Goal: Information Seeking & Learning: Compare options

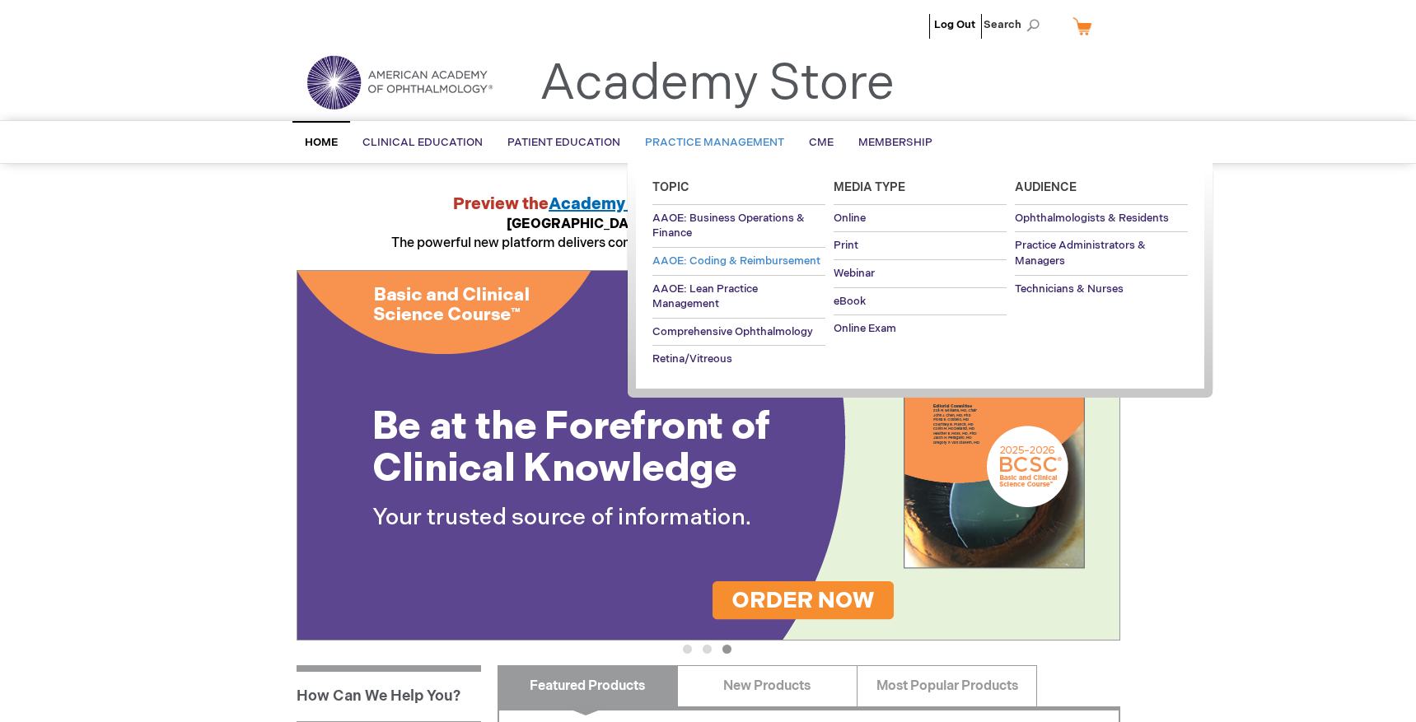
click at [717, 257] on span "AAOE: Coding & Reimbursement" at bounding box center [736, 260] width 168 height 13
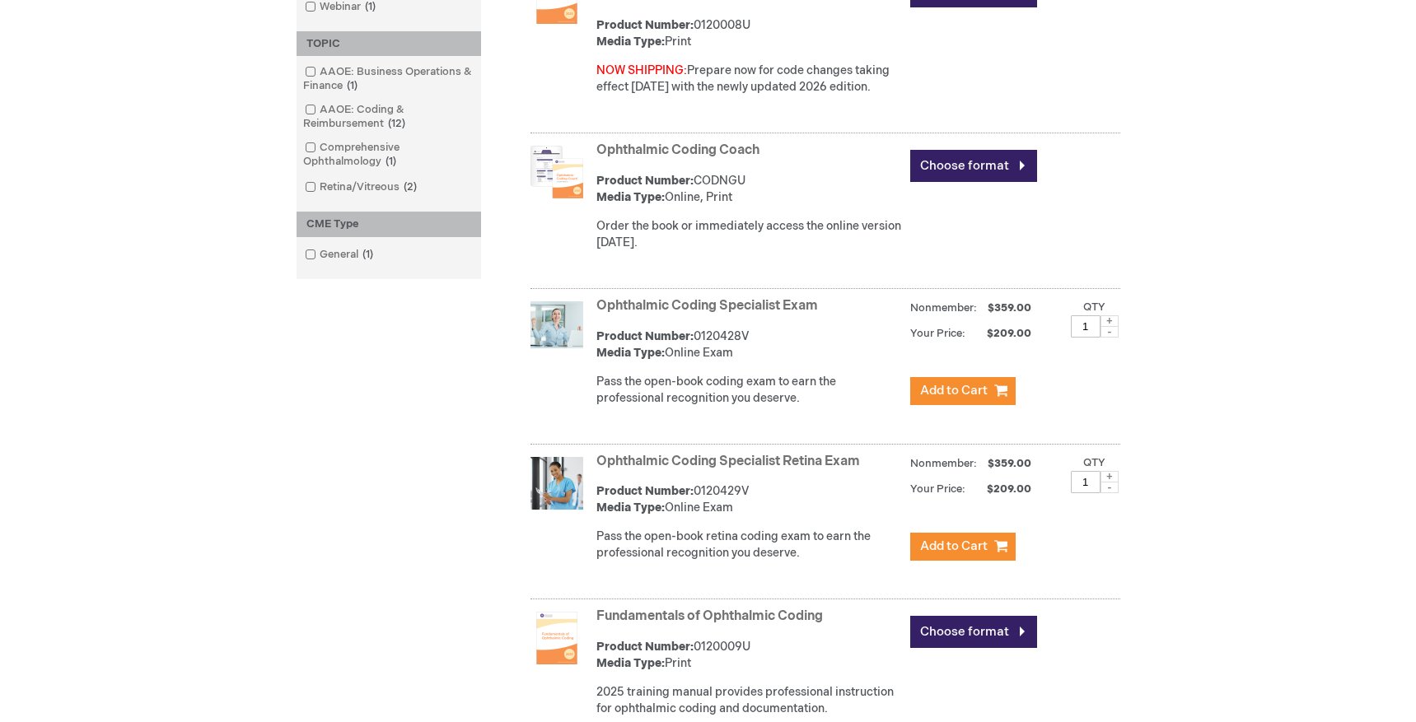
scroll to position [571, 0]
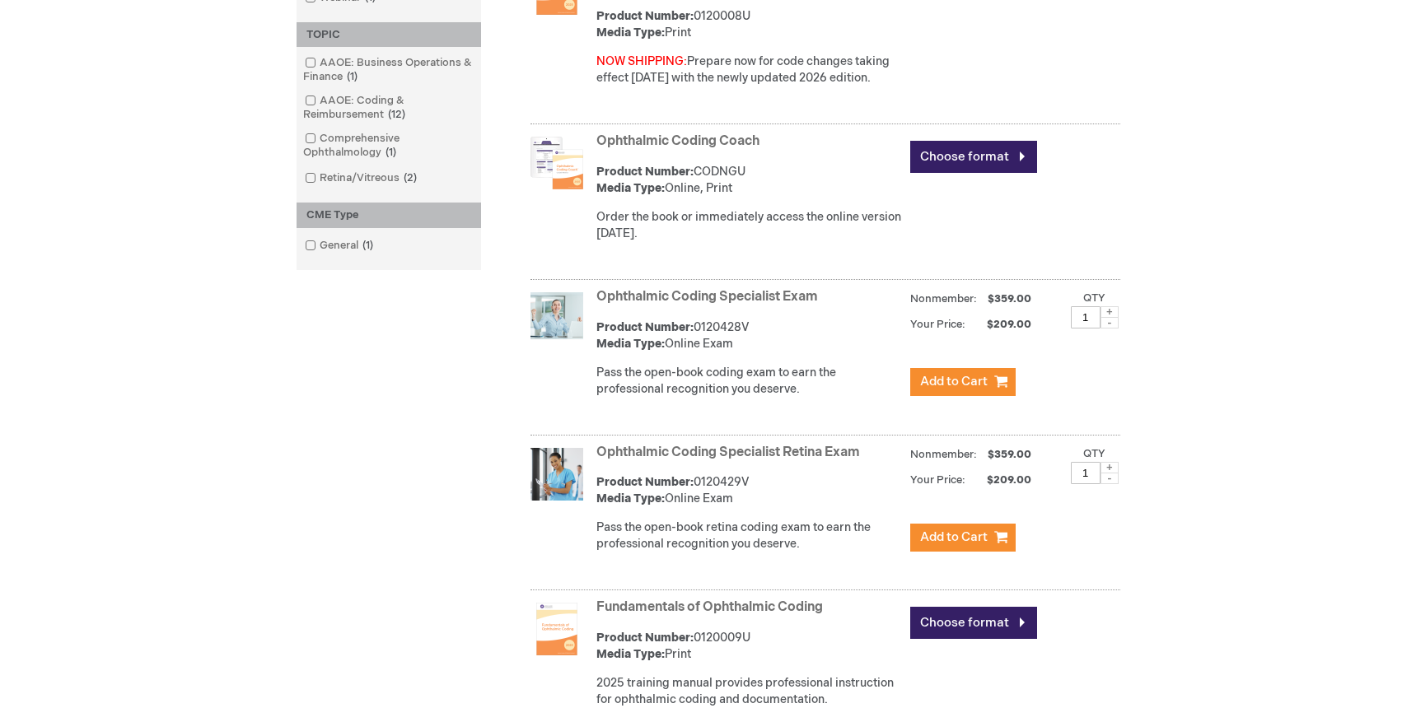
click at [709, 303] on link "Ophthalmic Coding Specialist Exam" at bounding box center [707, 297] width 222 height 16
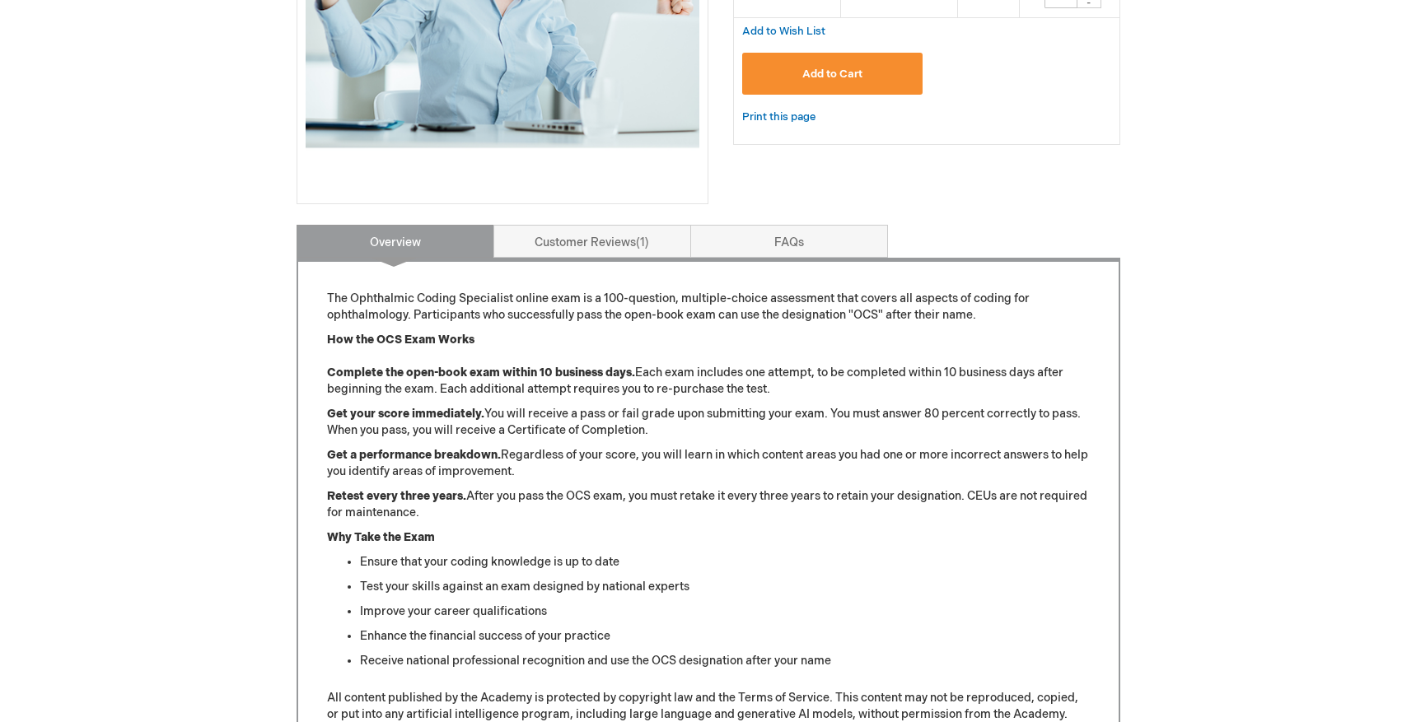
scroll to position [455, 0]
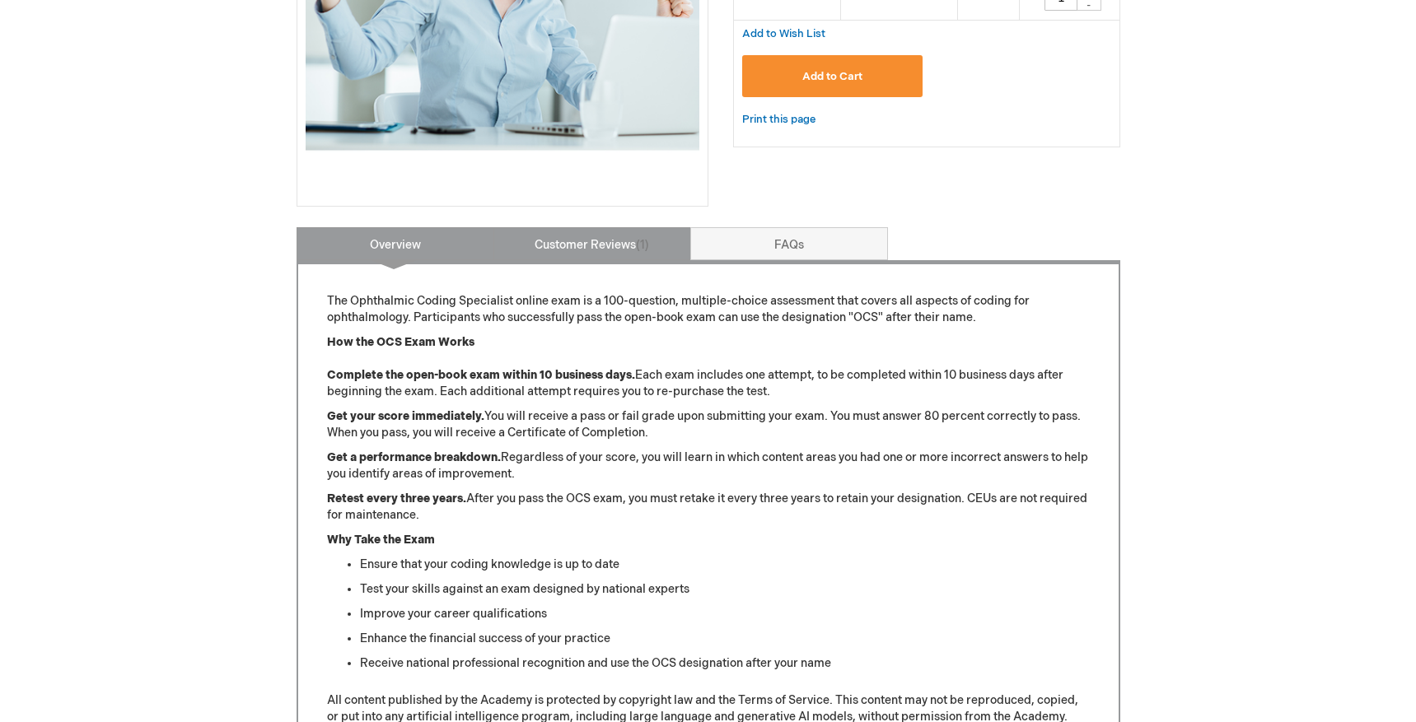
click at [602, 243] on link "Customer Reviews 1" at bounding box center [592, 243] width 198 height 33
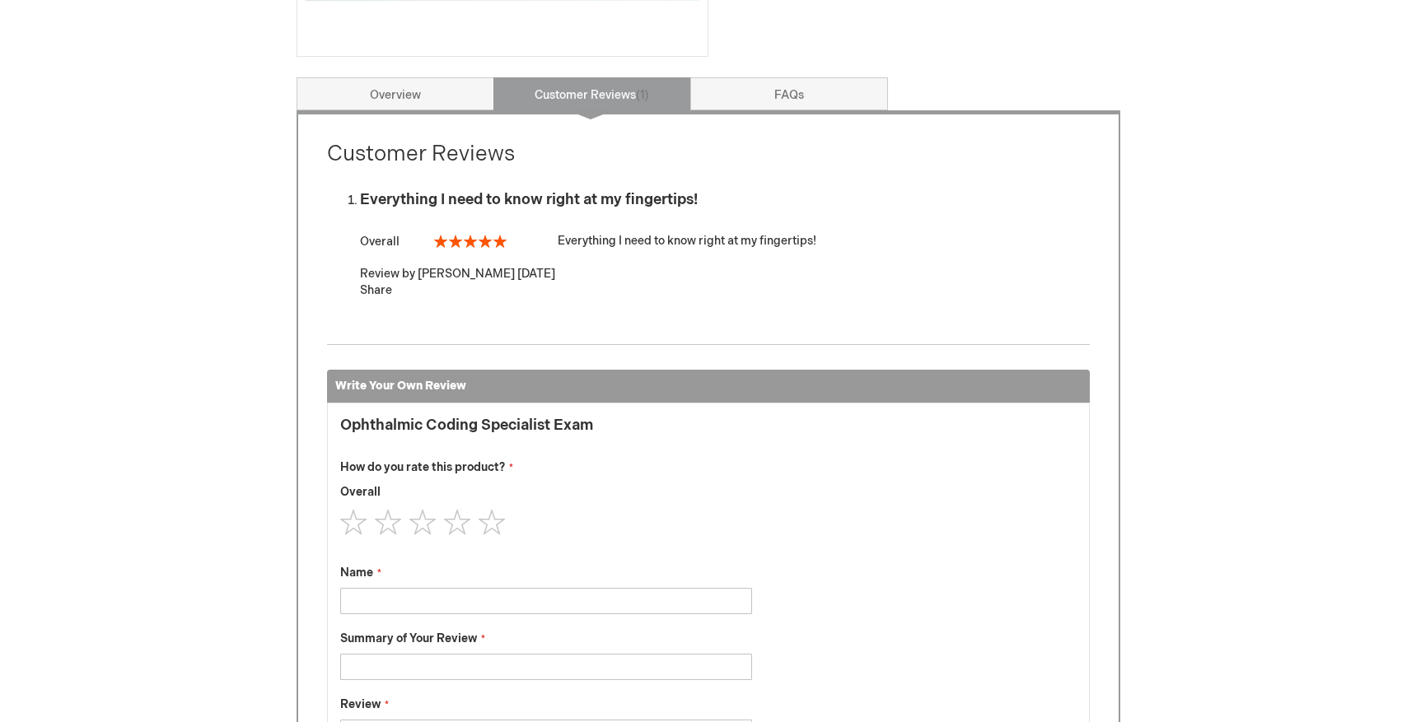
scroll to position [551, 0]
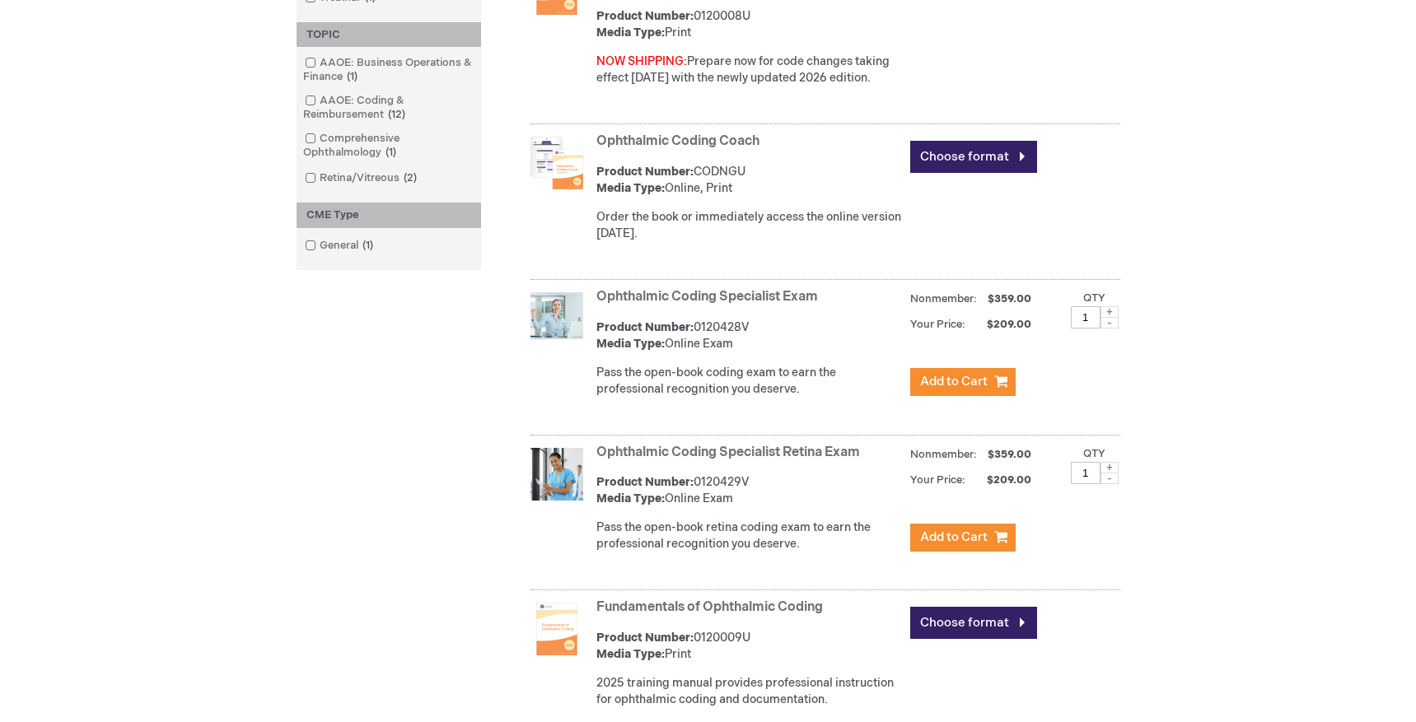
click at [640, 305] on link "Ophthalmic Coding Specialist Exam" at bounding box center [707, 297] width 222 height 16
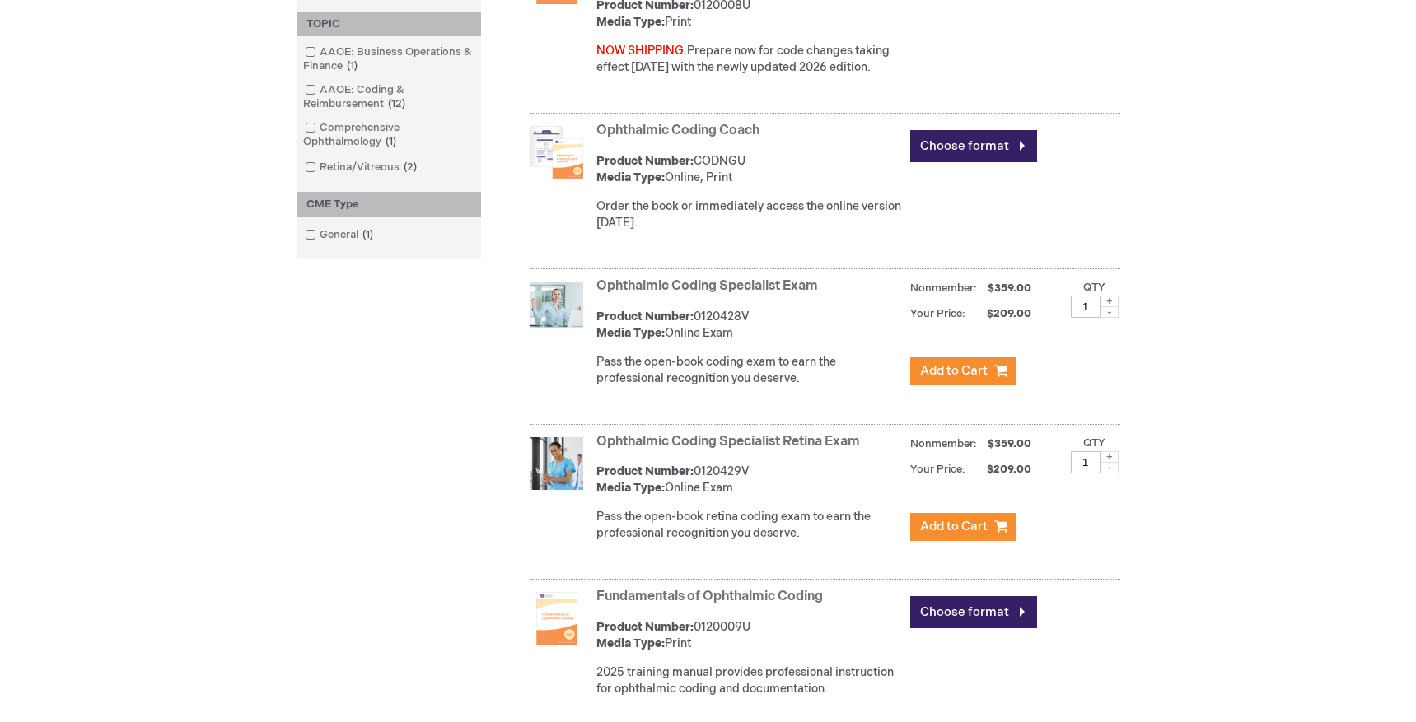
scroll to position [595, 0]
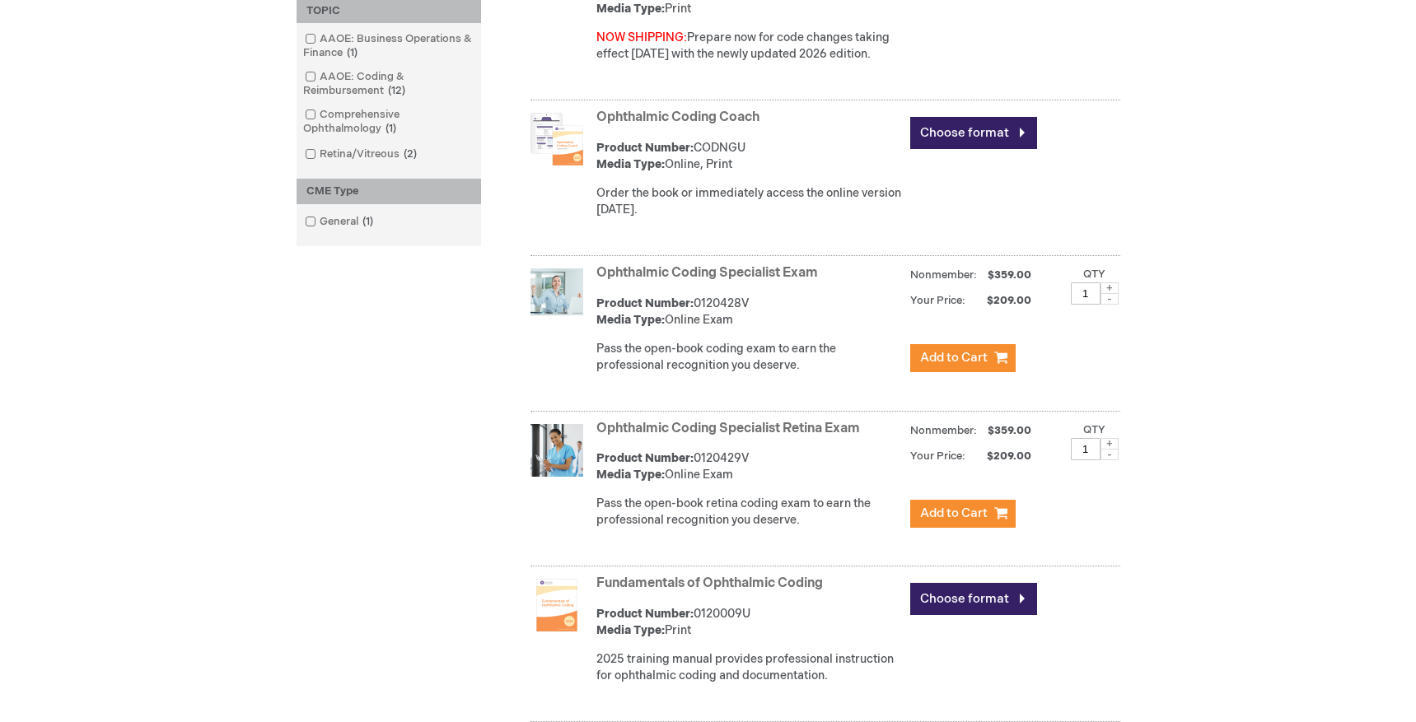
click at [787, 585] on link "Fundamentals of Ophthalmic Coding" at bounding box center [709, 584] width 226 height 16
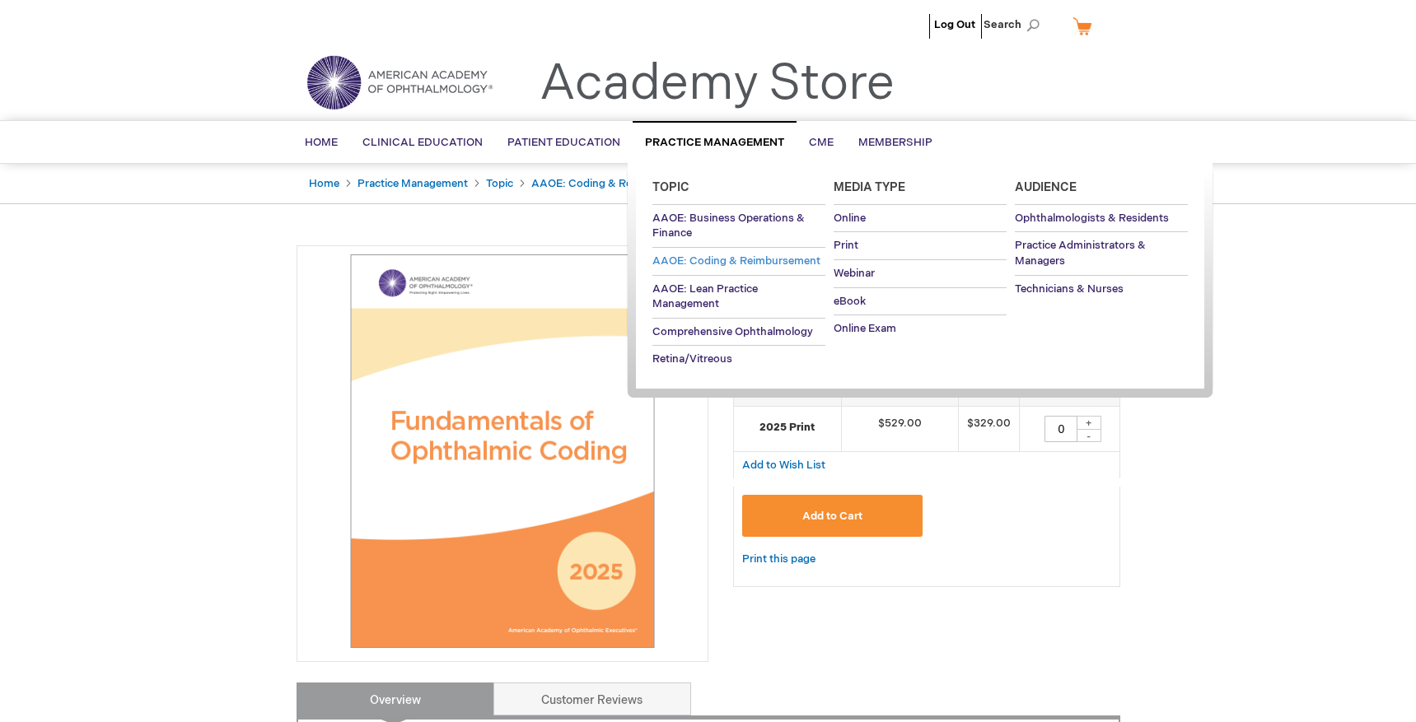
click at [711, 255] on span "AAOE: Coding & Reimbursement" at bounding box center [736, 260] width 168 height 13
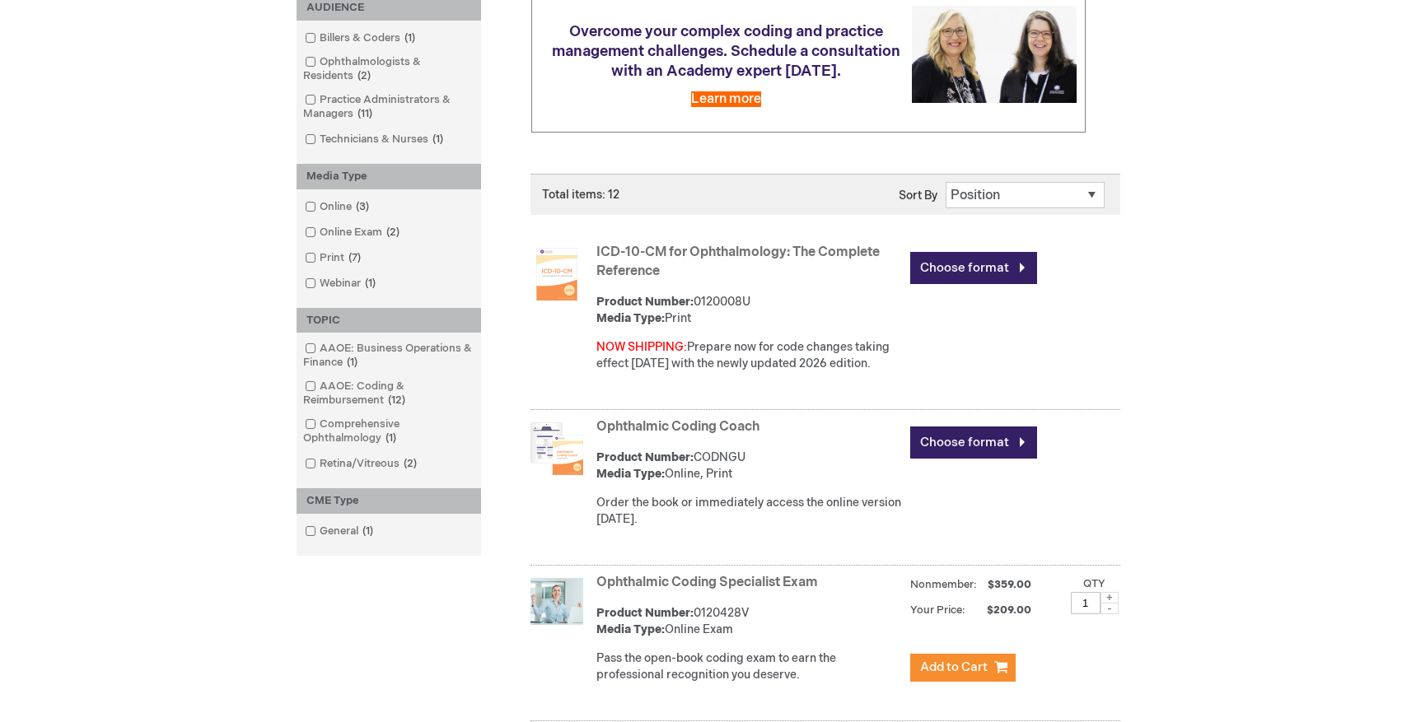
scroll to position [343, 0]
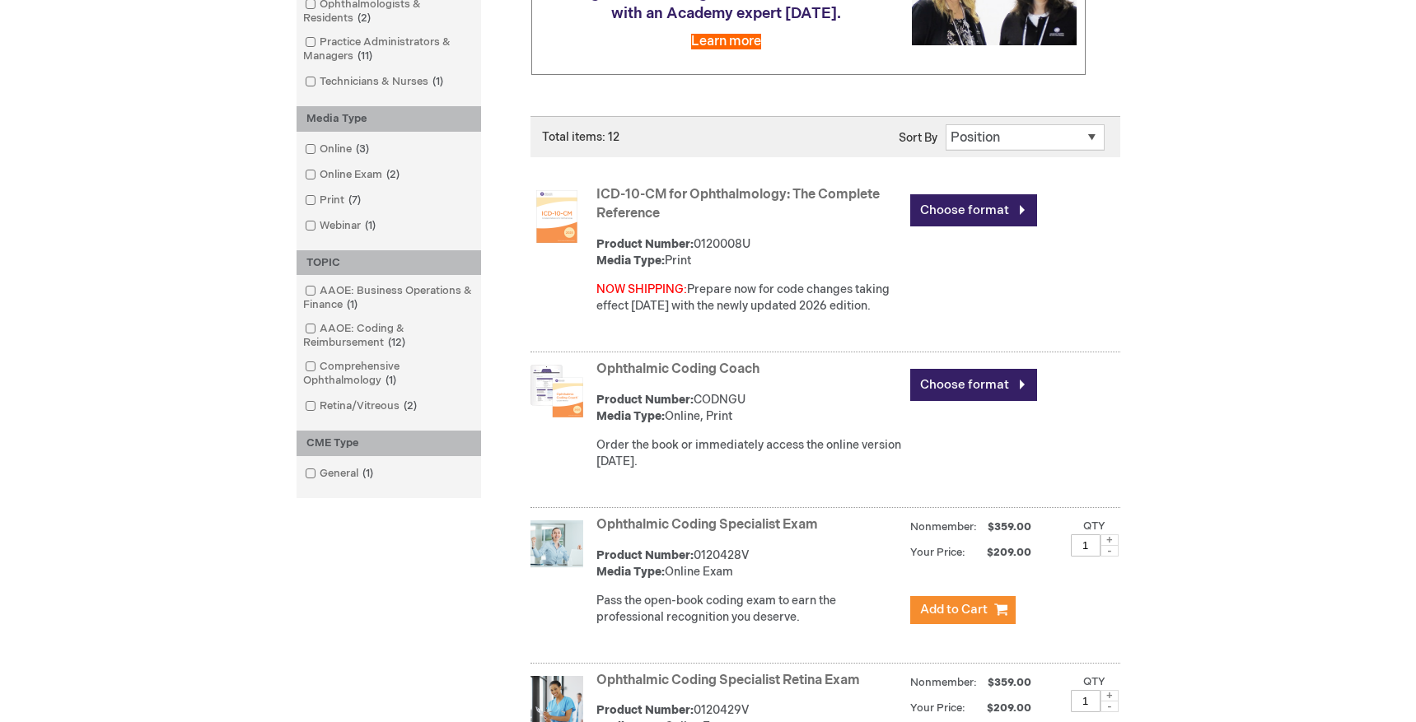
click at [705, 525] on link "Ophthalmic Coding Specialist Exam" at bounding box center [707, 525] width 222 height 16
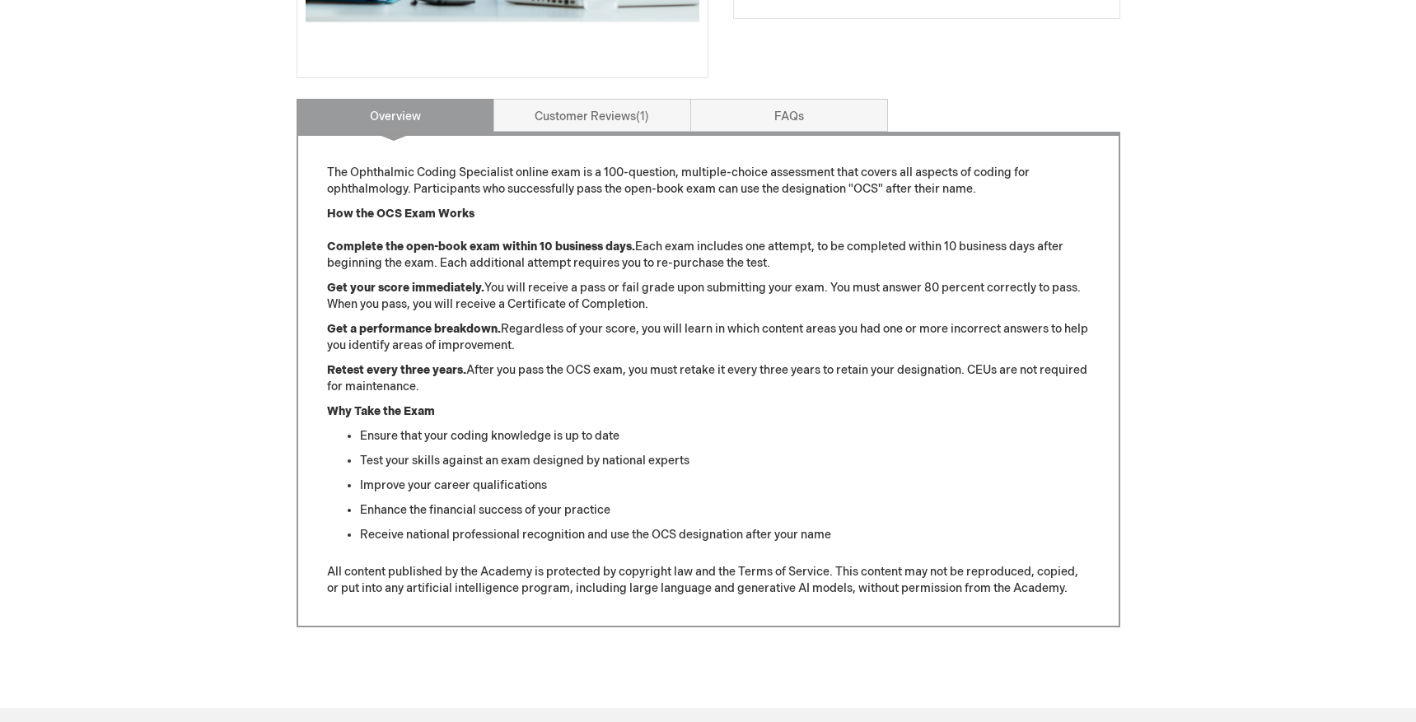
scroll to position [56, 0]
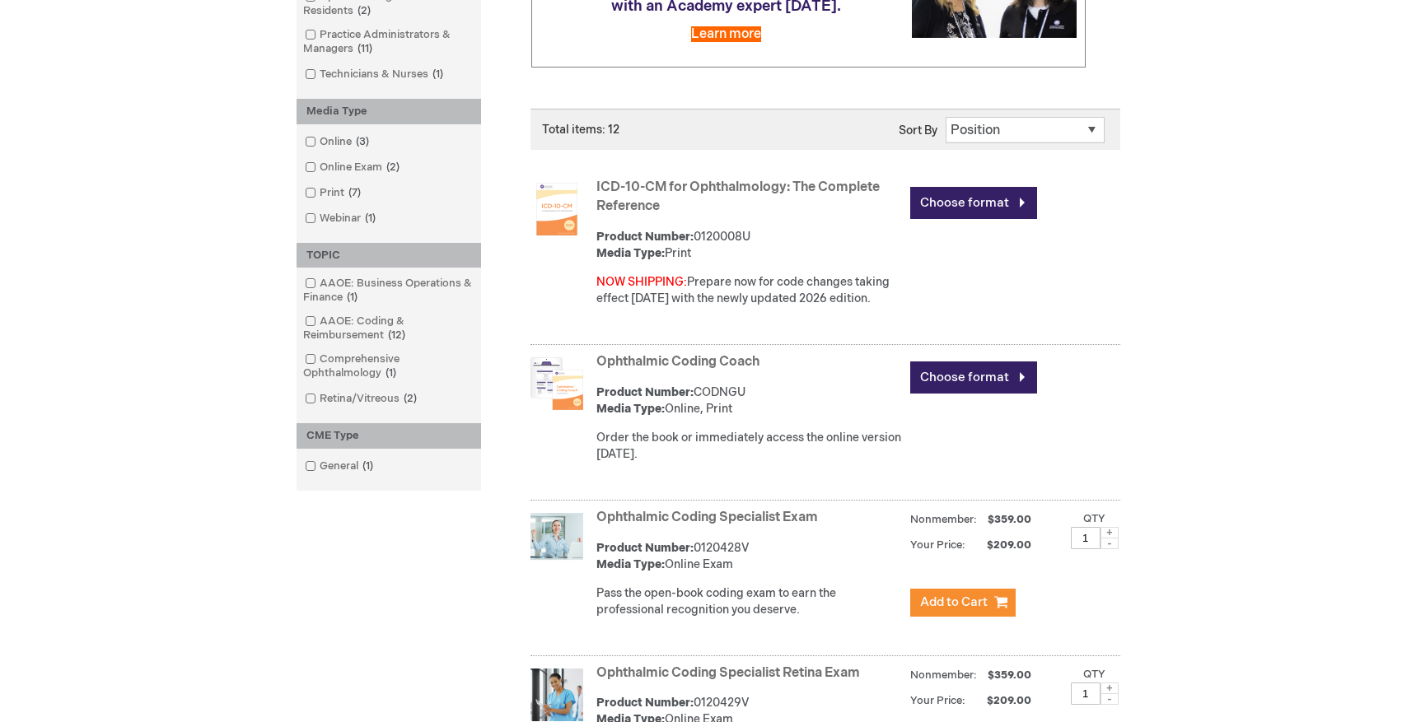
scroll to position [366, 0]
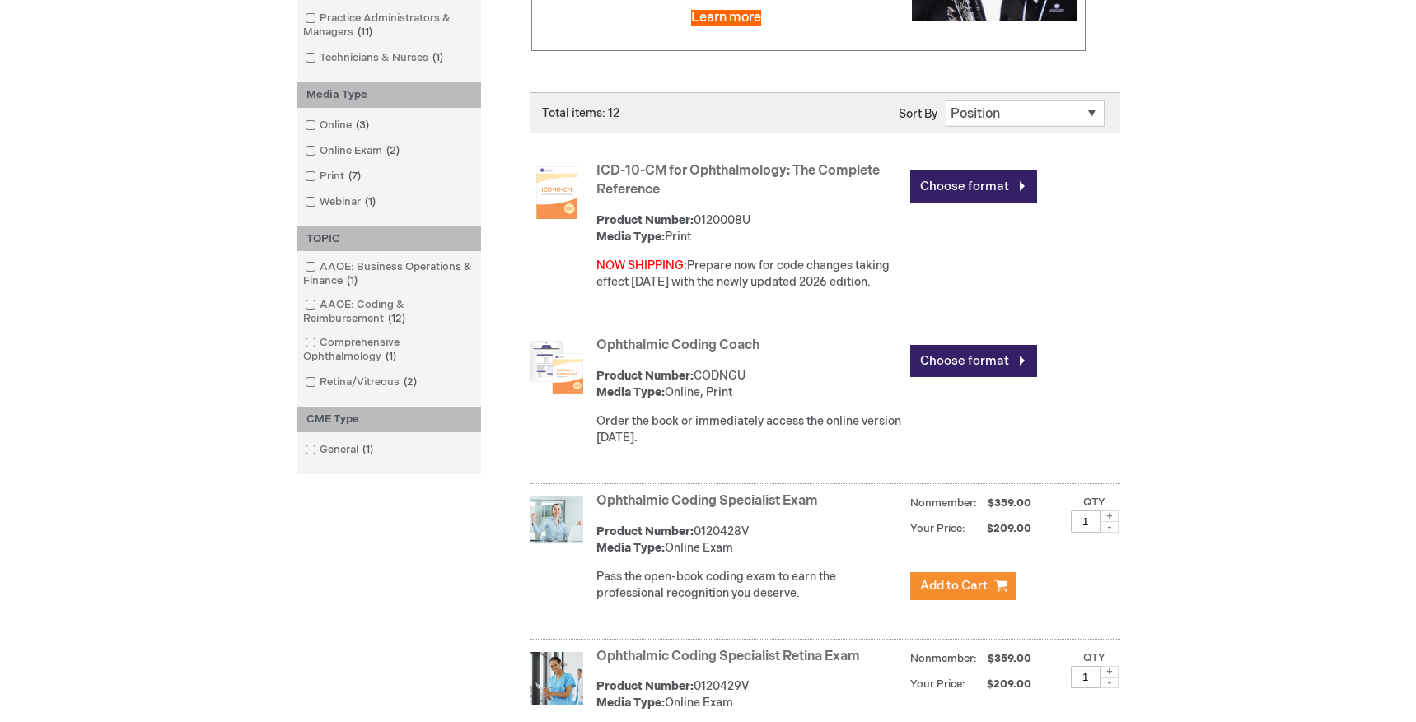
click at [643, 659] on link "Ophthalmic Coding Specialist Retina Exam" at bounding box center [728, 657] width 264 height 16
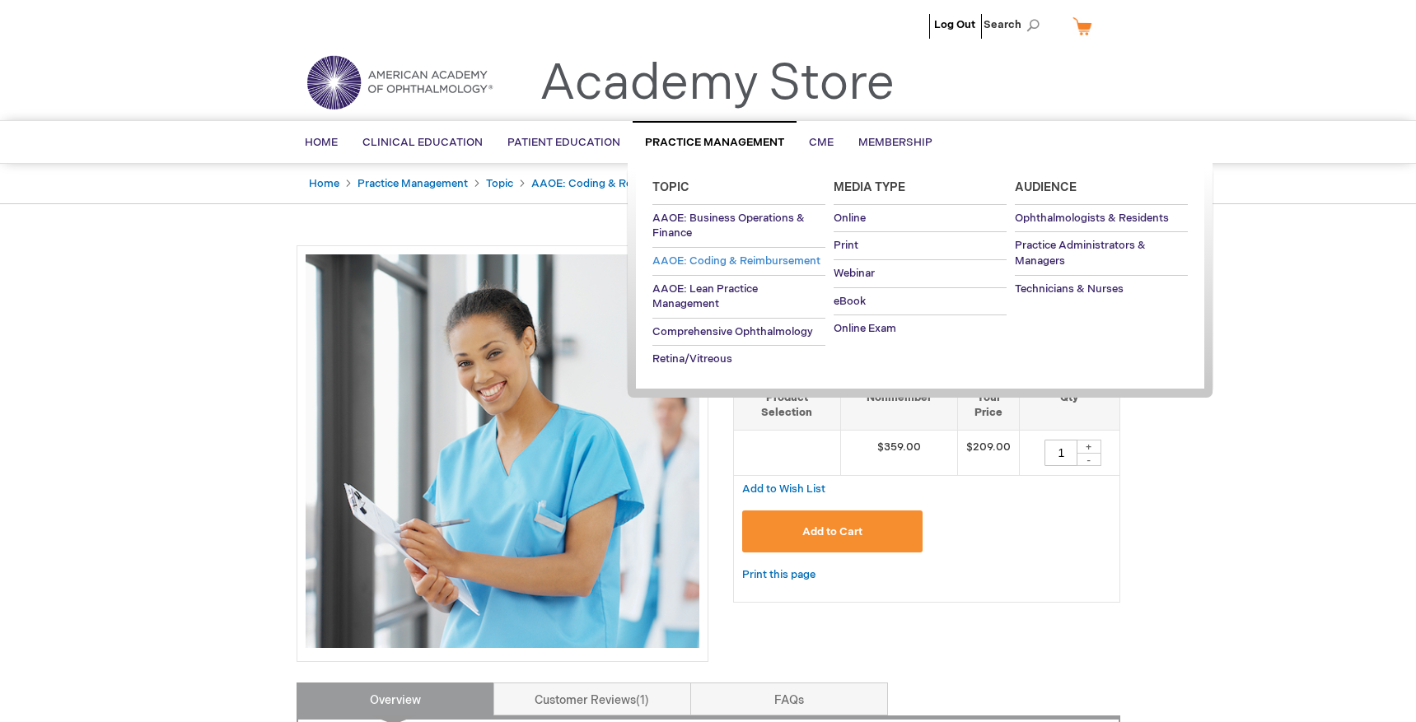
click at [717, 256] on span "AAOE: Coding & Reimbursement" at bounding box center [736, 260] width 168 height 13
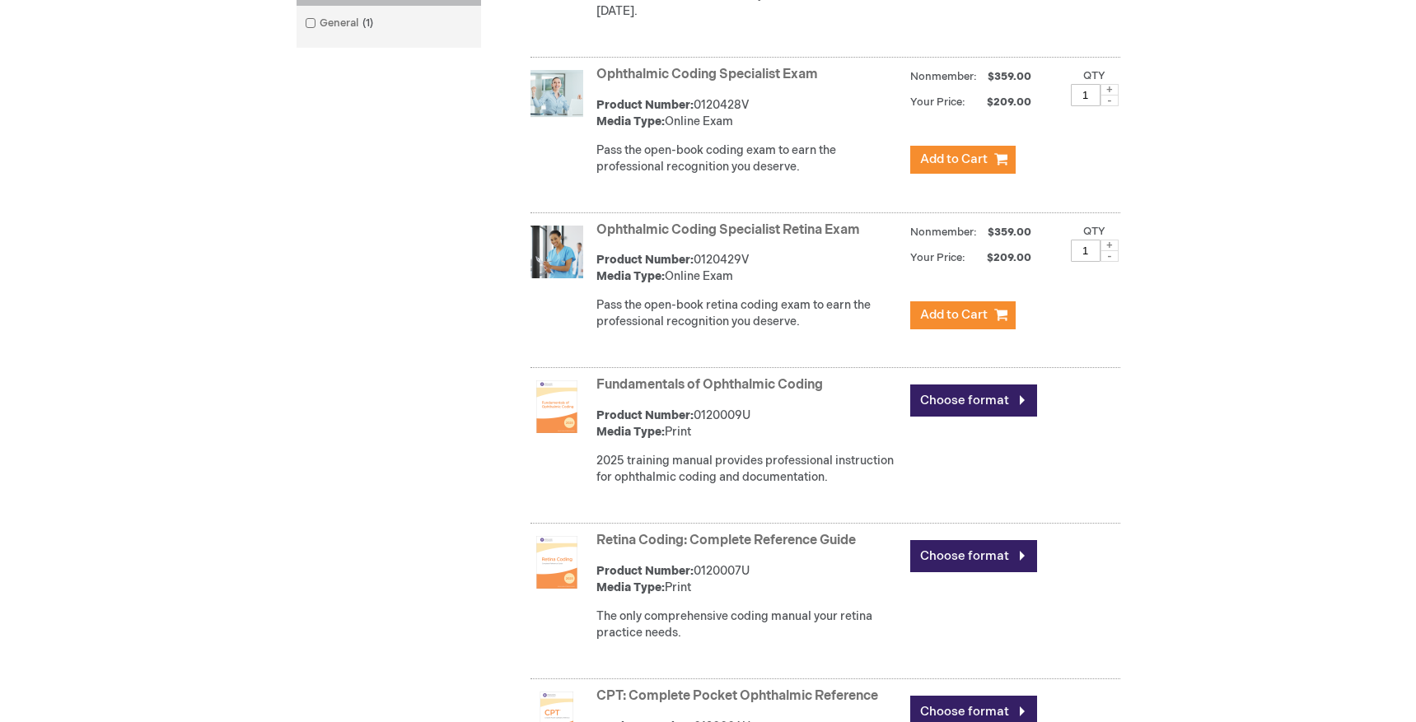
scroll to position [976, 0]
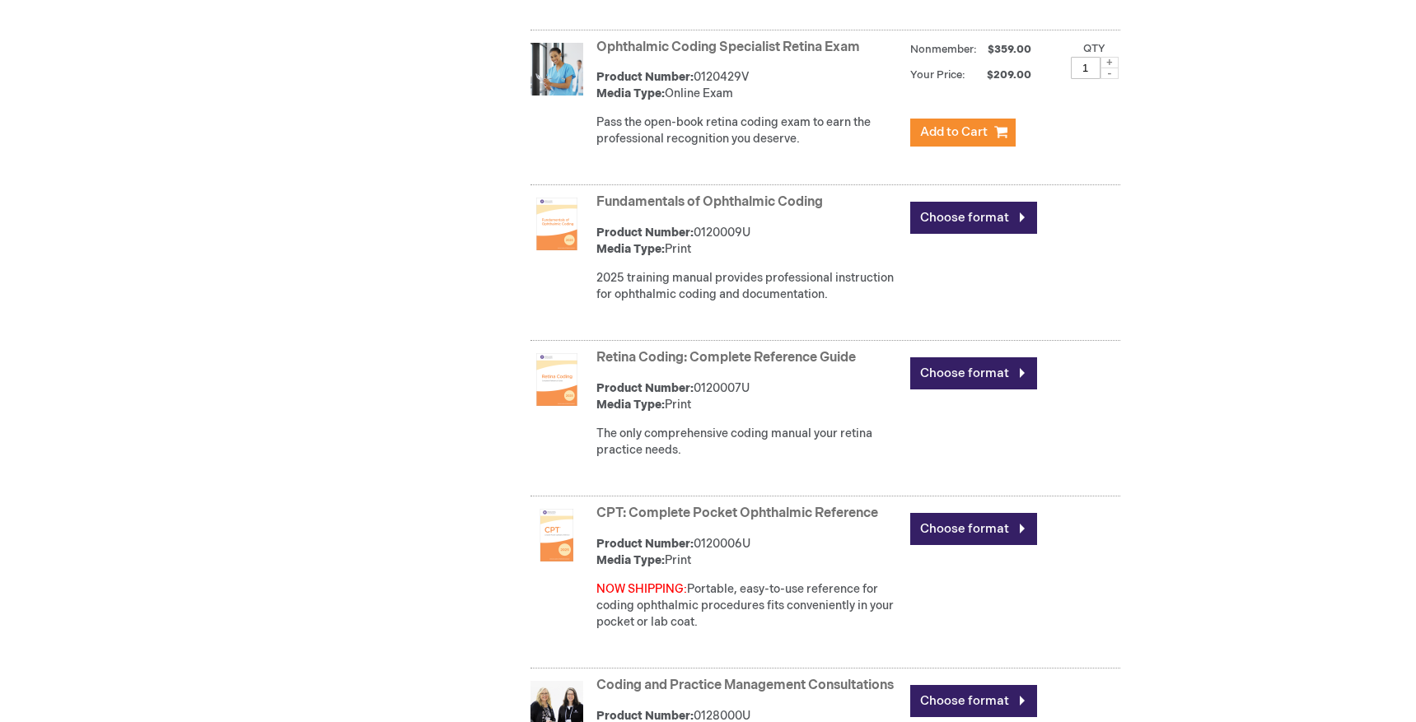
click at [675, 199] on link "Fundamentals of Ophthalmic Coding" at bounding box center [709, 202] width 226 height 16
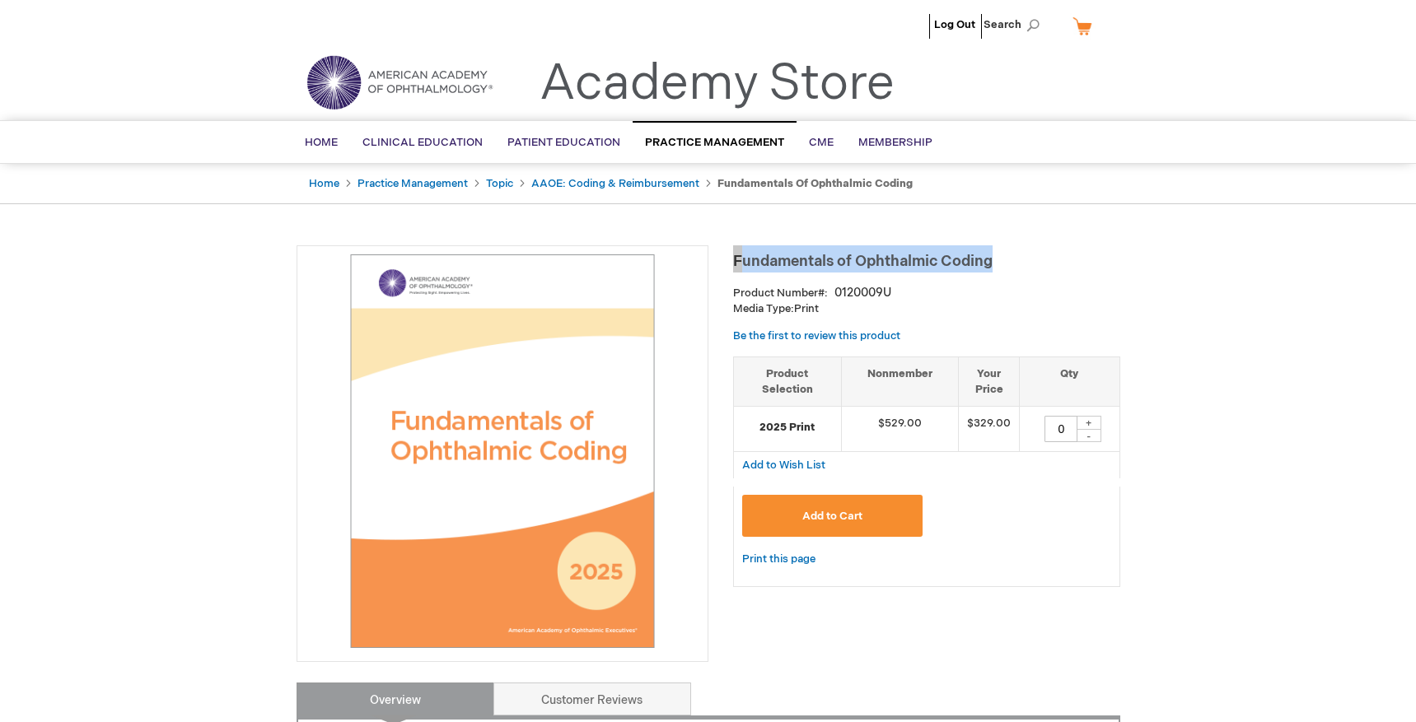
drag, startPoint x: 1006, startPoint y: 261, endPoint x: 735, endPoint y: 256, distance: 271.8
click at [735, 256] on h1 "Fundamentals of Ophthalmic Coding" at bounding box center [926, 258] width 387 height 27
copy span "Fundamentals of Ophthalmic Coding"
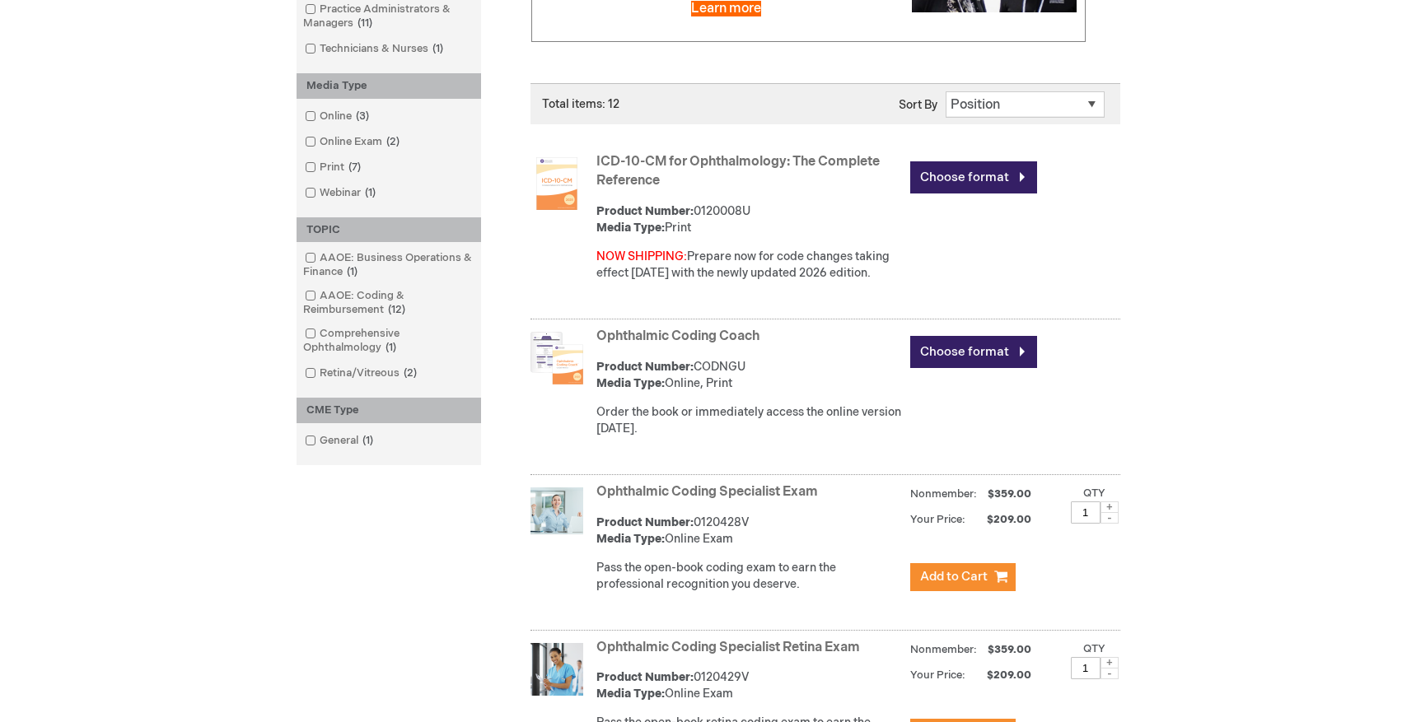
scroll to position [378, 0]
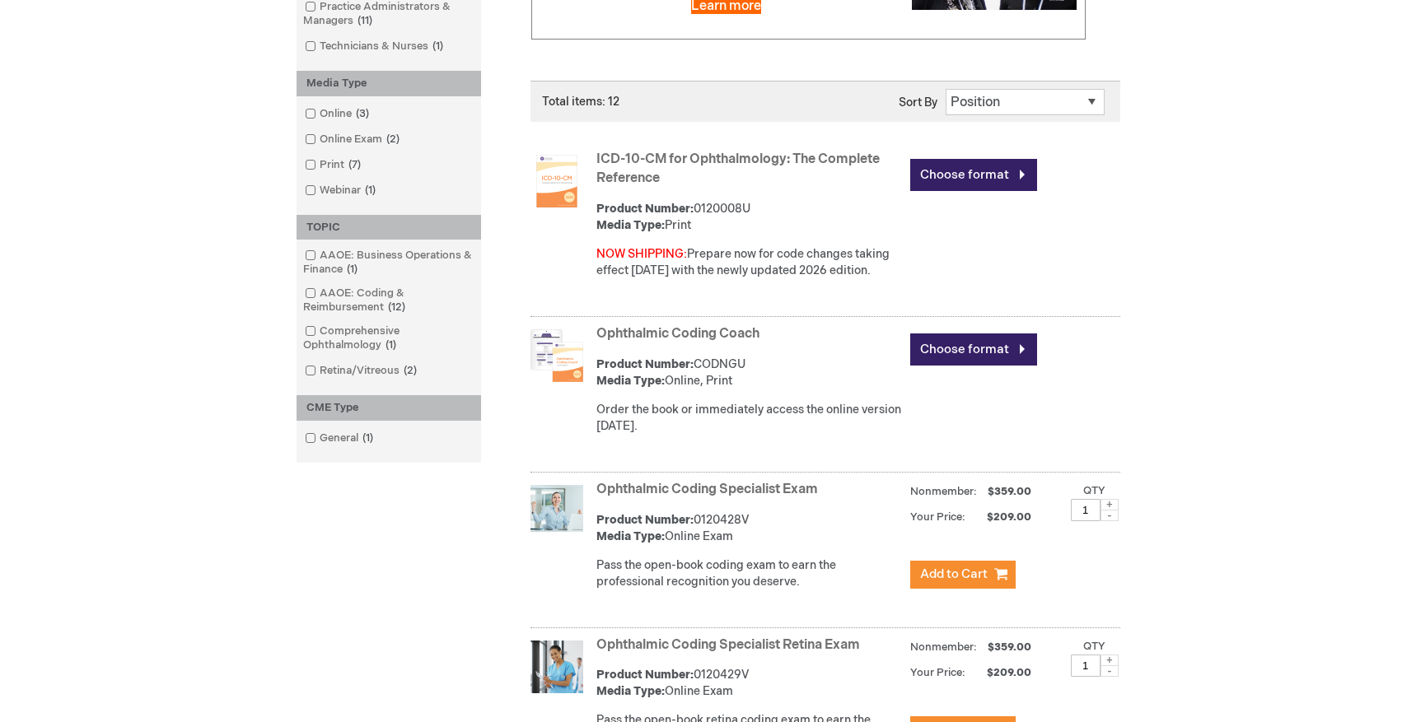
click at [667, 490] on link "Ophthalmic Coding Specialist Exam" at bounding box center [707, 490] width 222 height 16
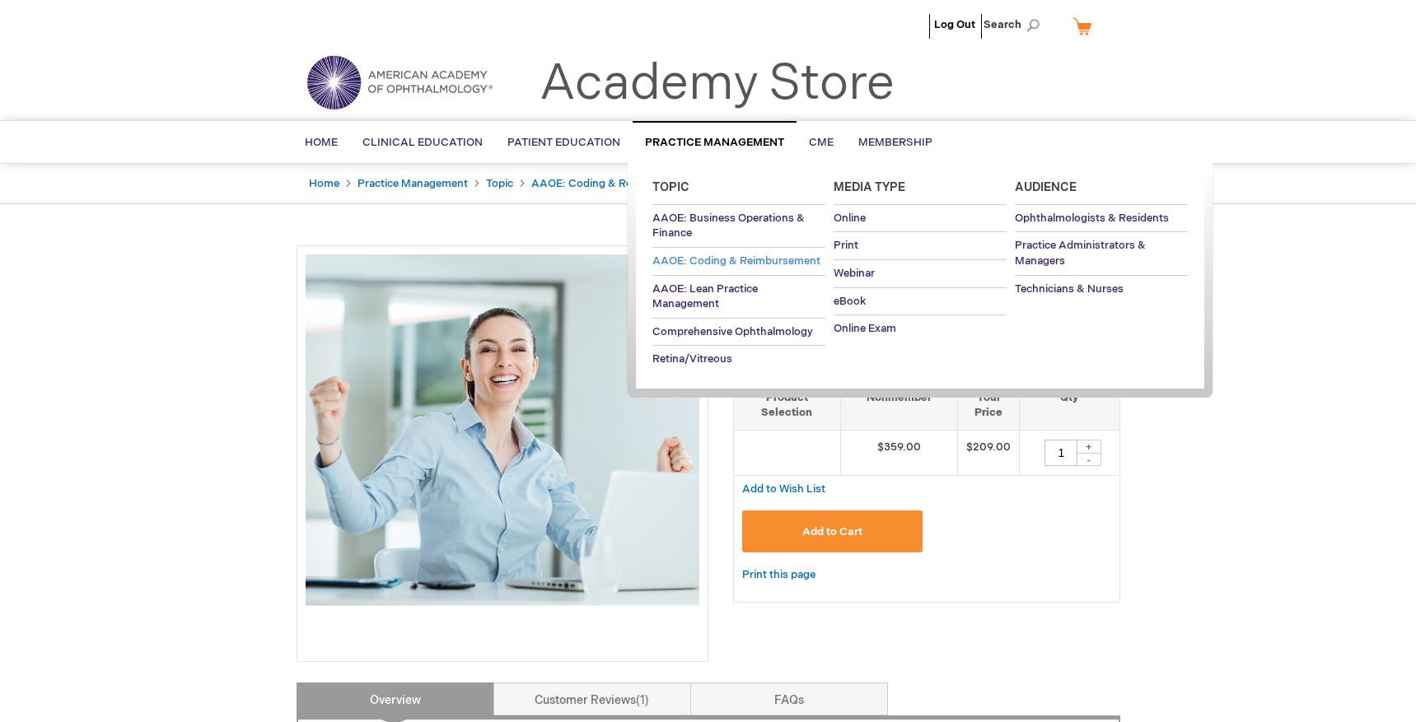
click at [741, 259] on span "AAOE: Coding & Reimbursement" at bounding box center [736, 260] width 168 height 13
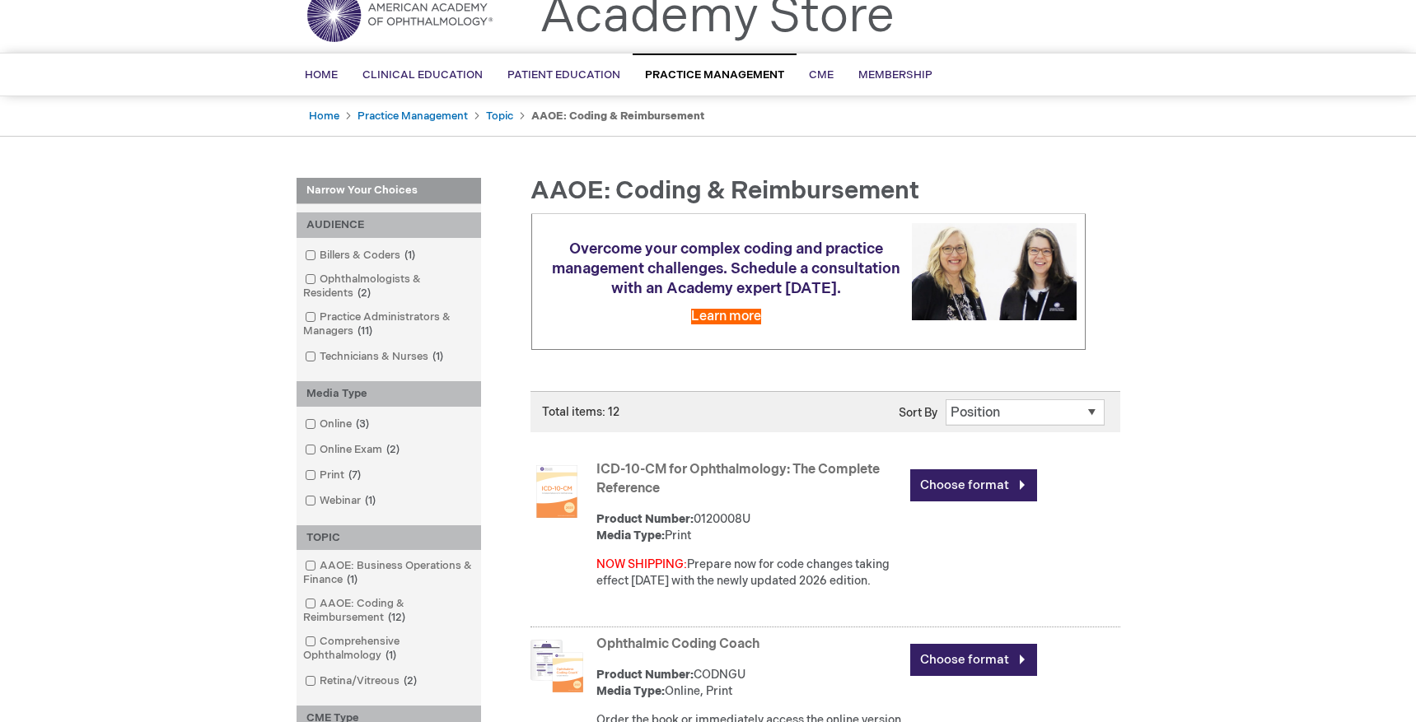
scroll to position [277, 0]
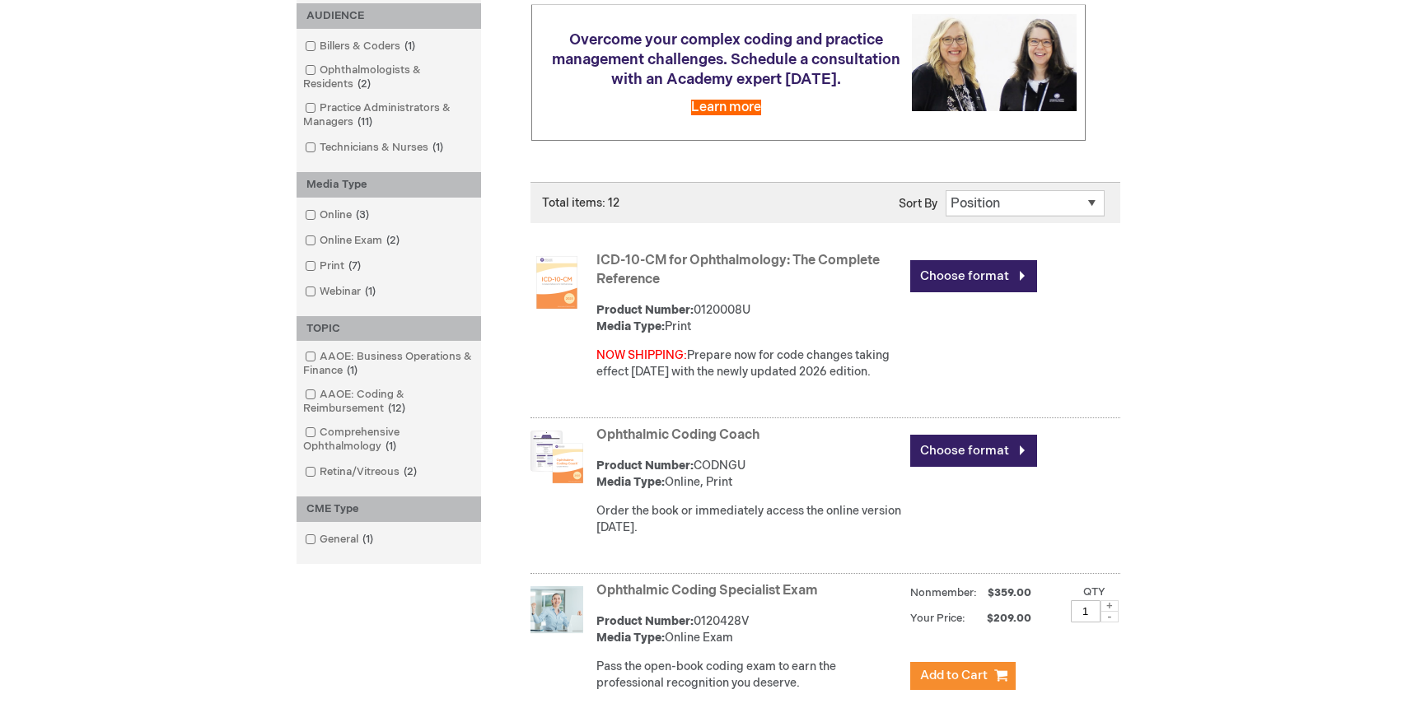
click at [703, 431] on link "Ophthalmic Coding Coach" at bounding box center [677, 435] width 163 height 16
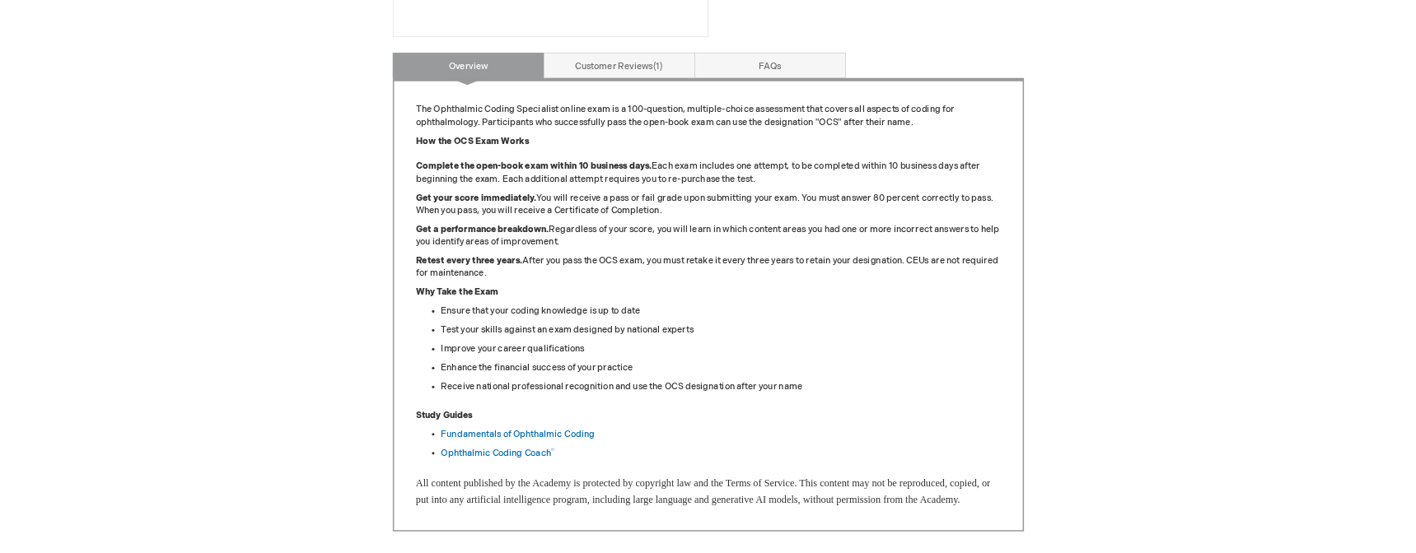
scroll to position [613, 0]
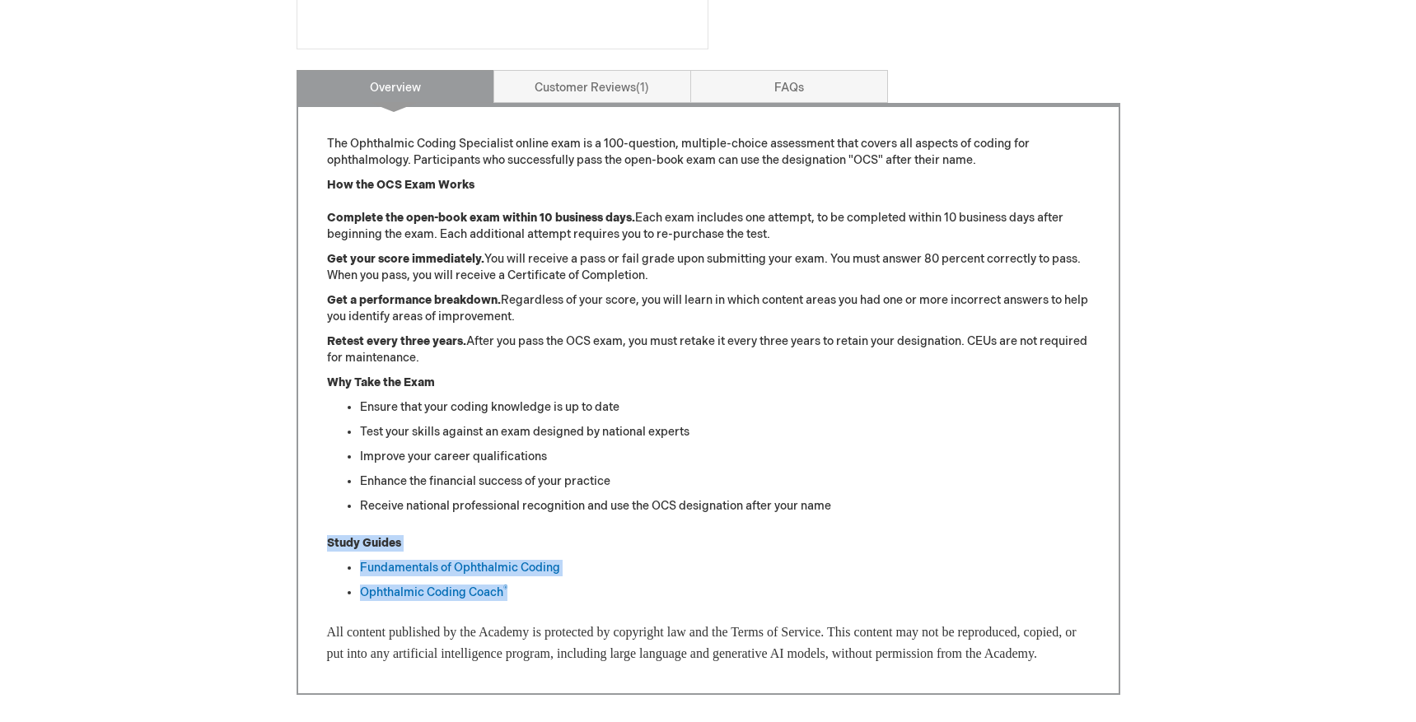
drag, startPoint x: 517, startPoint y: 595, endPoint x: 307, endPoint y: 544, distance: 216.3
click at [307, 544] on div "The Ophthalmic Coding Specialist online exam is a 100-question, multiple-choice…" at bounding box center [708, 398] width 824 height 591
copy div "Study Guides Fundamentals of Ophthalmic Coding Ophthalmic Coding Coach ®"
click at [552, 589] on li "Ophthalmic Coding Coach ®" at bounding box center [725, 593] width 730 height 16
drag, startPoint x: 526, startPoint y: 592, endPoint x: 322, endPoint y: 538, distance: 211.4
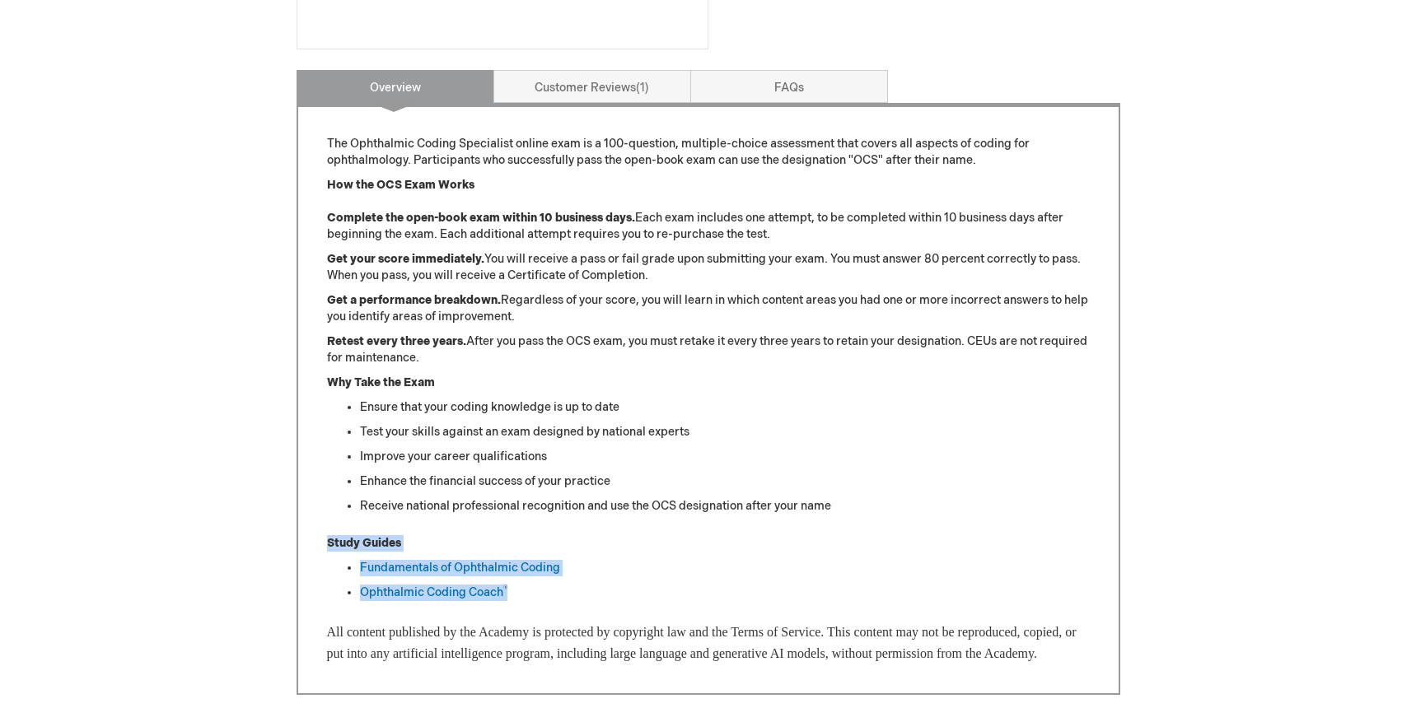
click at [323, 539] on div "The Ophthalmic Coding Specialist online exam is a 100-question, multiple-choice…" at bounding box center [708, 398] width 824 height 591
copy div "Study Guides Fundamentals of Ophthalmic Coding Ophthalmic Coding Coach ®"
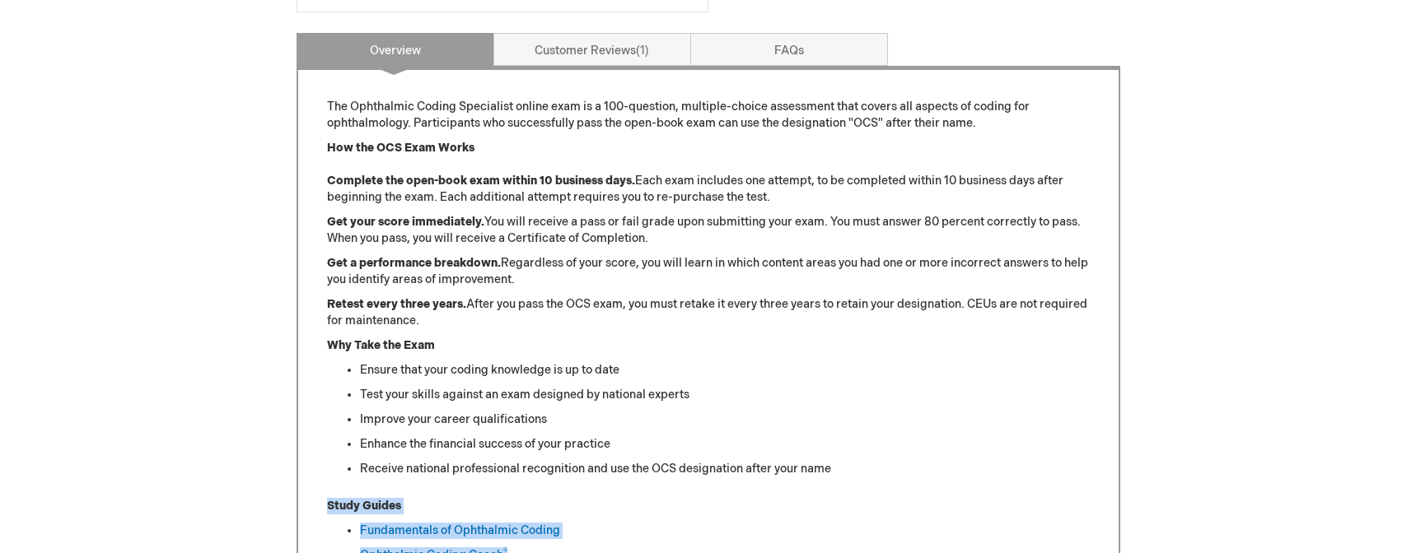
scroll to position [739, 0]
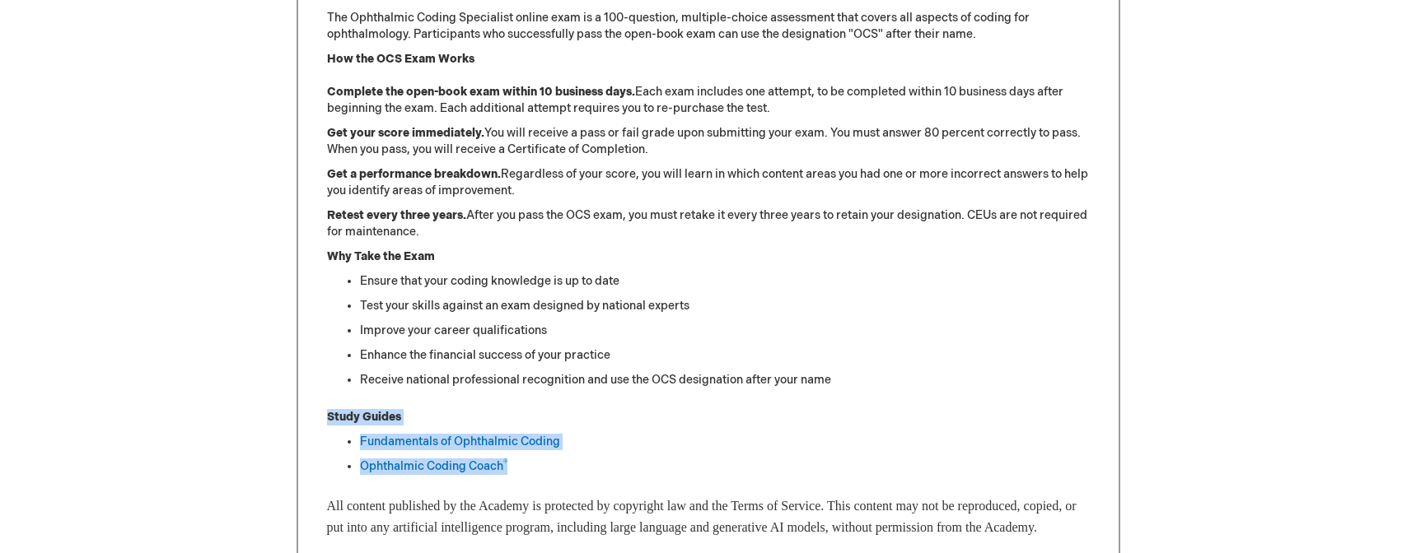
click at [698, 455] on ul "Fundamentals of Ophthalmic Coding Ophthalmic Coding Coach ®" at bounding box center [708, 454] width 763 height 41
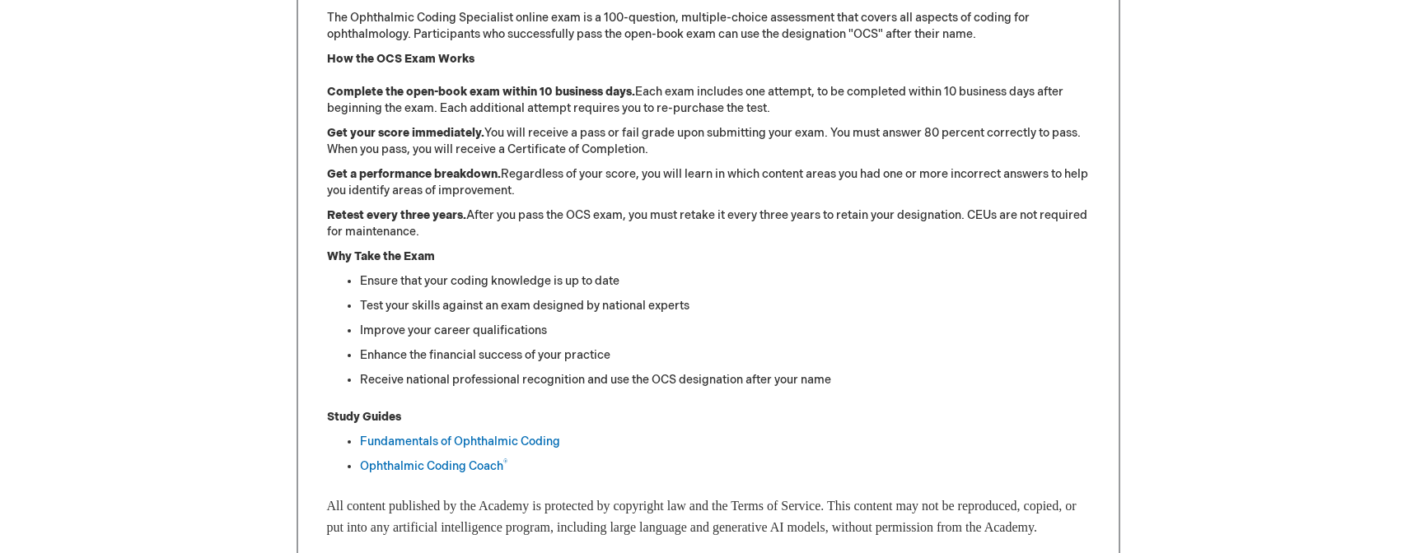
click at [577, 456] on ul "Fundamentals of Ophthalmic Coding Ophthalmic Coding Coach ®" at bounding box center [708, 454] width 763 height 41
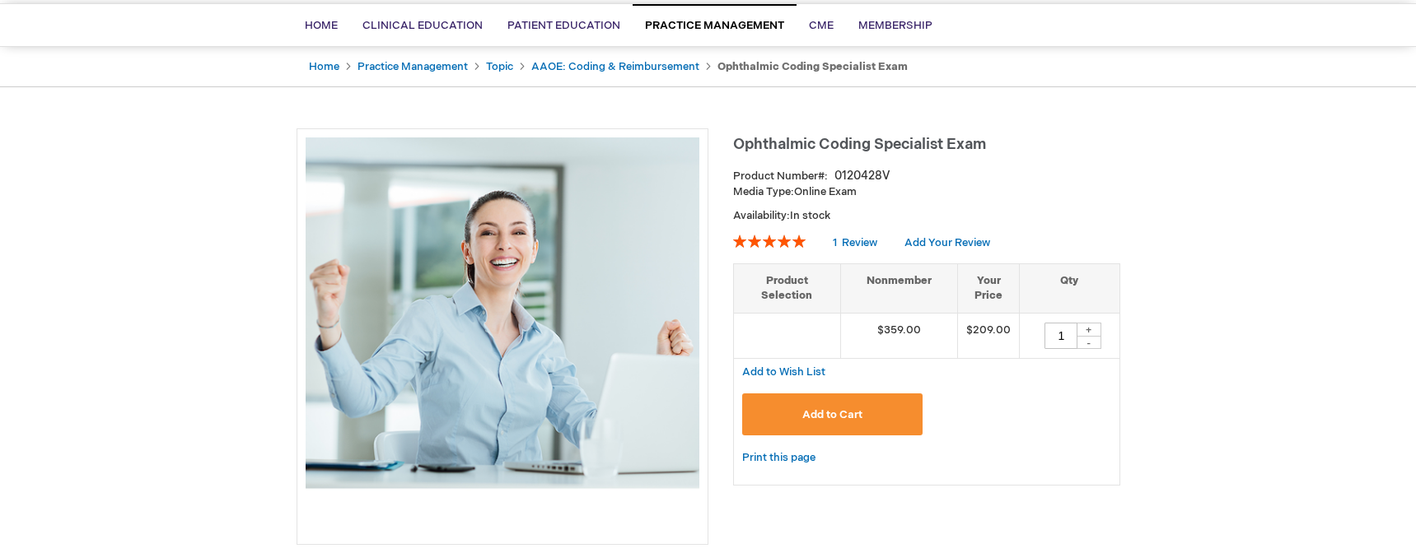
scroll to position [0, 0]
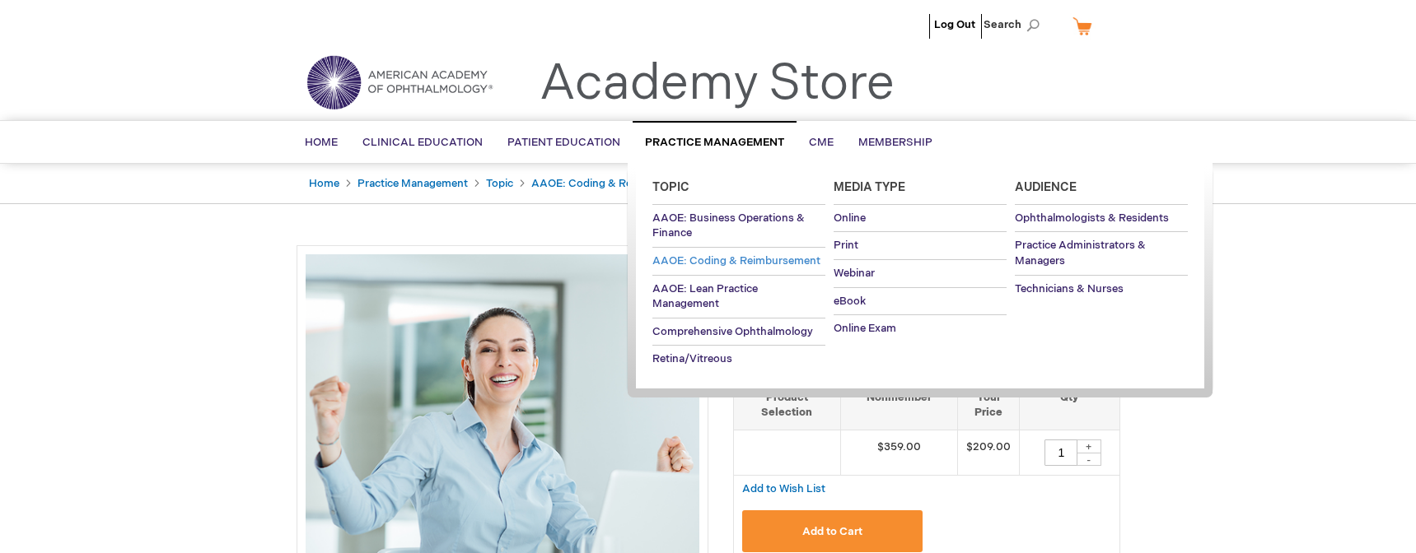
click at [712, 260] on span "AAOE: Coding & Reimbursement" at bounding box center [736, 260] width 168 height 13
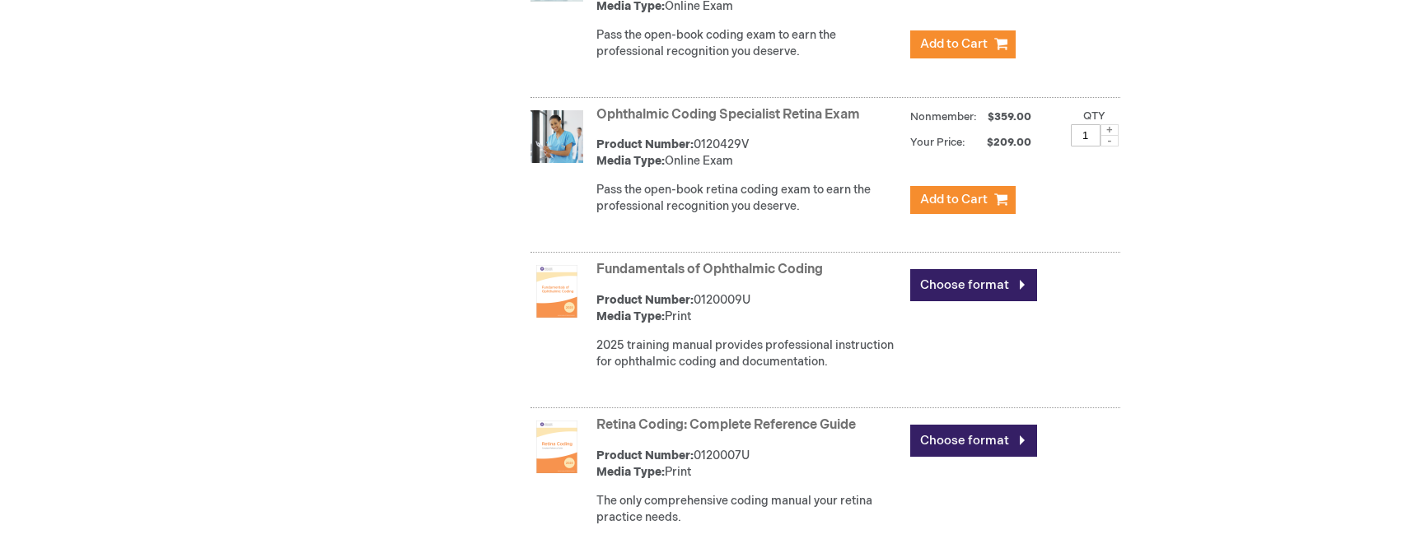
scroll to position [903, 0]
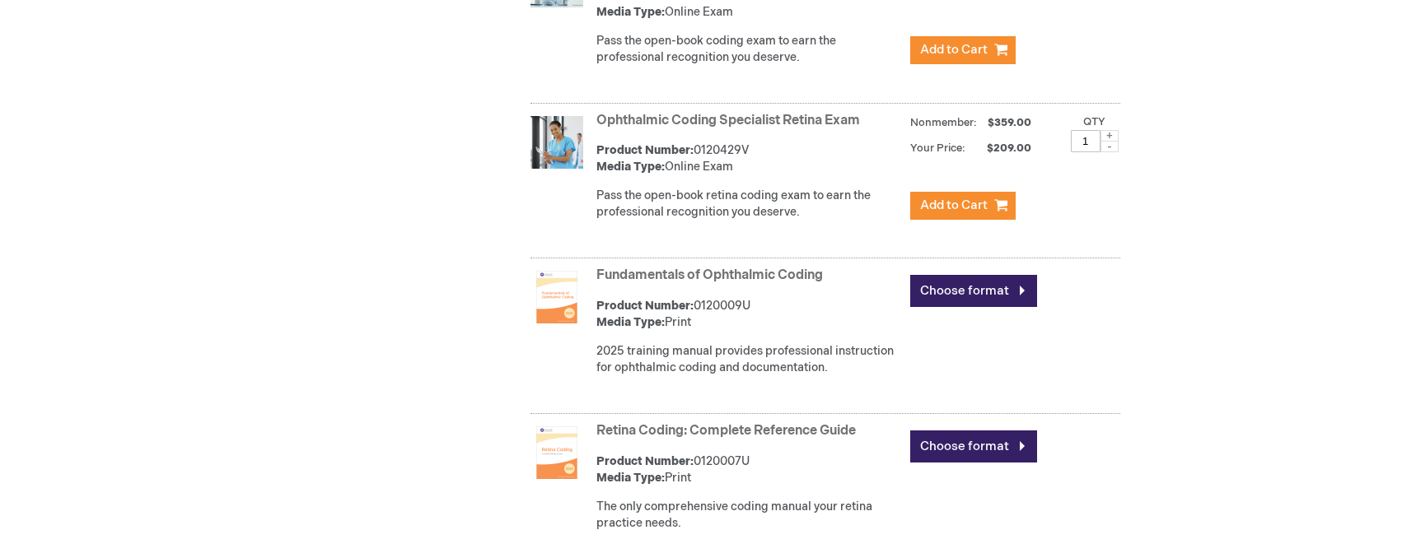
click at [700, 120] on link "Ophthalmic Coding Specialist Retina Exam" at bounding box center [728, 121] width 264 height 16
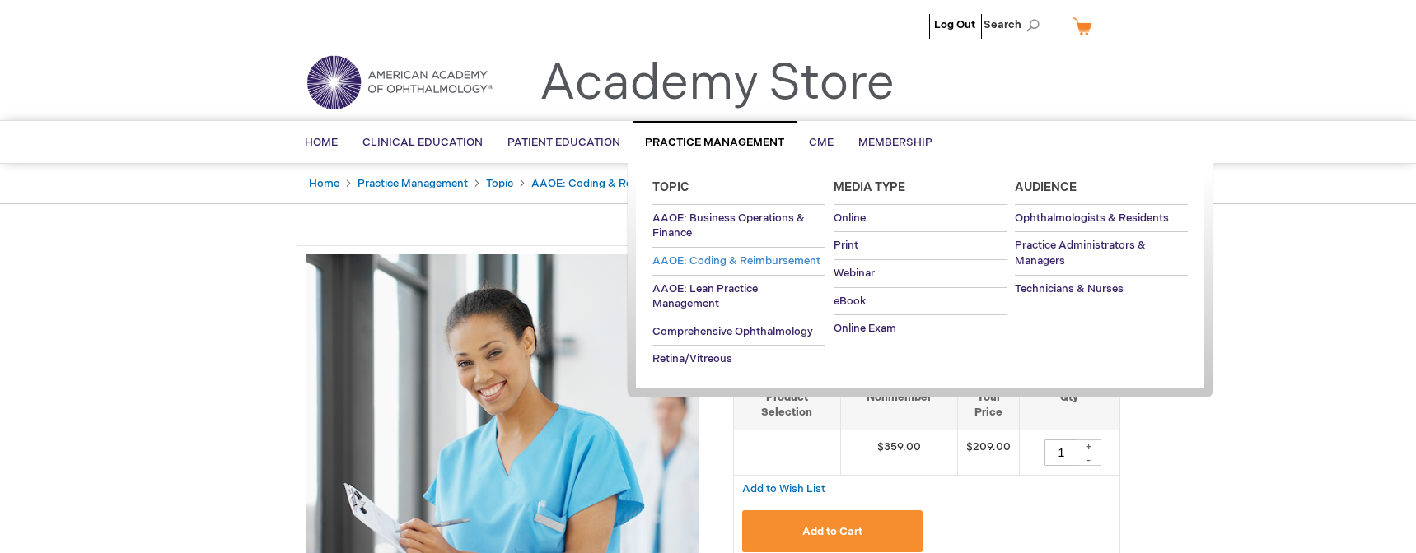
click at [700, 257] on span "AAOE: Coding & Reimbursement" at bounding box center [736, 260] width 168 height 13
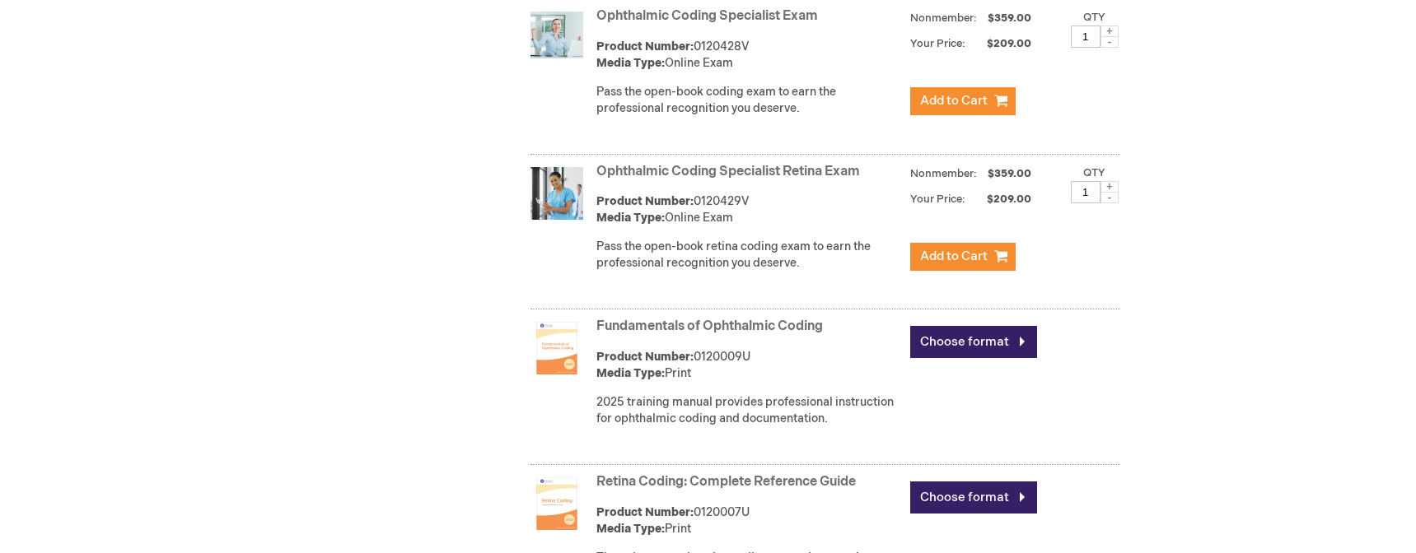
scroll to position [1065, 0]
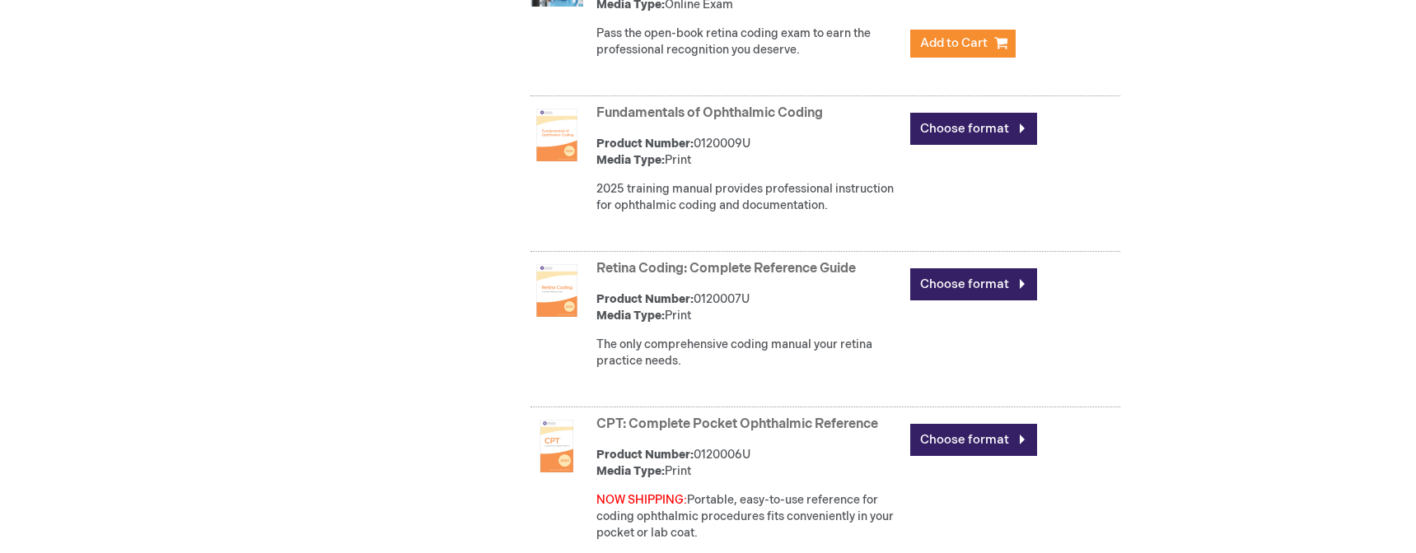
click at [702, 268] on link "Retina Coding: Complete Reference Guide" at bounding box center [725, 269] width 259 height 16
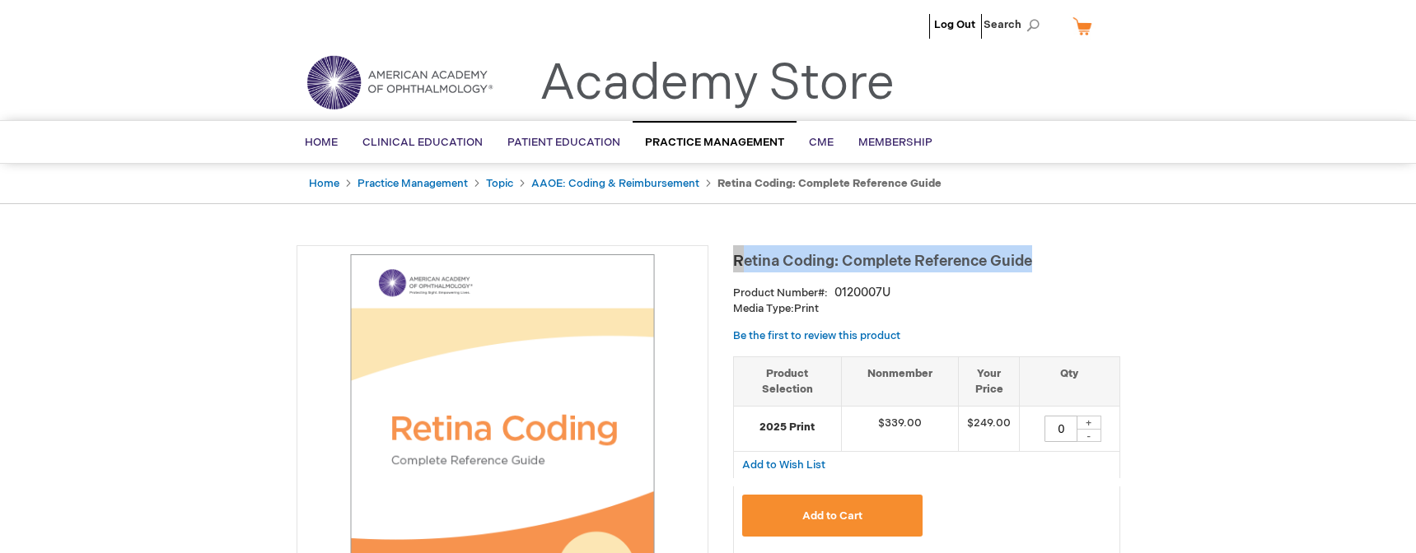
drag, startPoint x: 1047, startPoint y: 261, endPoint x: 737, endPoint y: 259, distance: 309.7
click at [737, 259] on h1 "Retina Coding: Complete Reference Guide" at bounding box center [926, 258] width 387 height 27
copy span "Retina Coding: Complete Reference Guide"
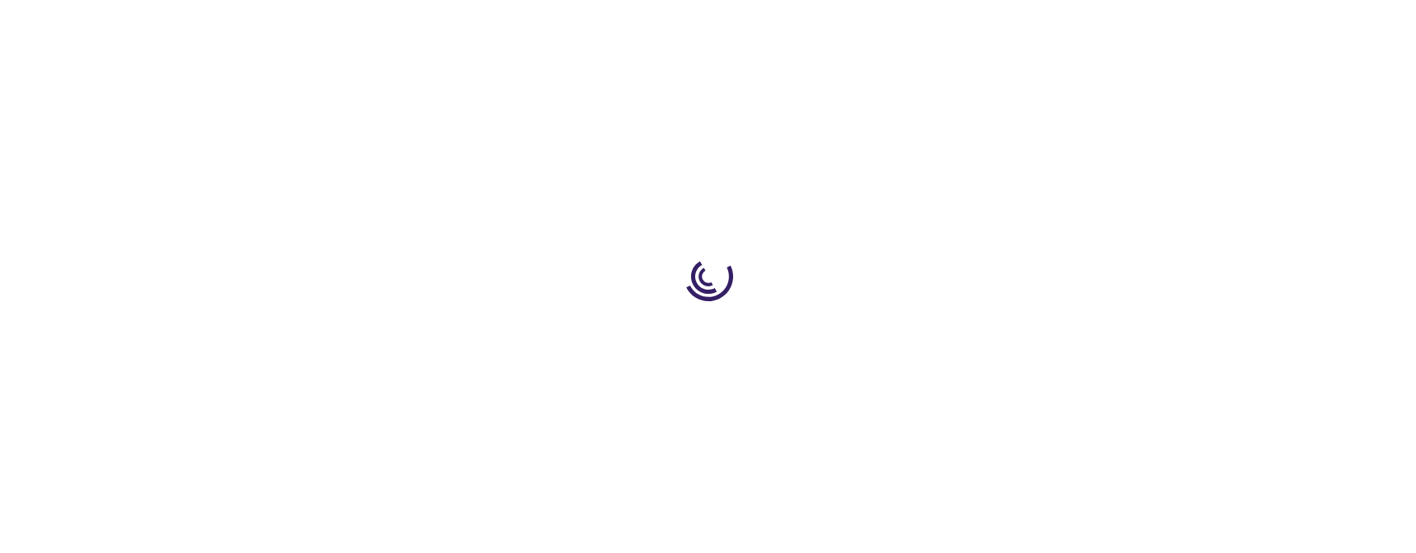
type input "0"
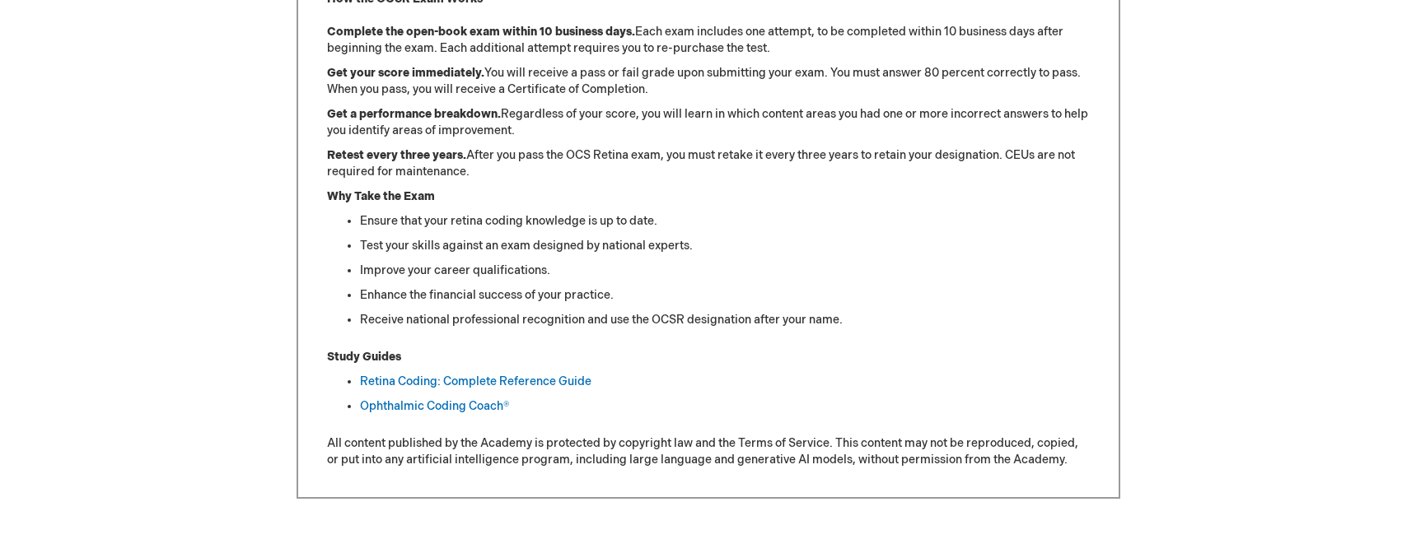
scroll to position [805, 0]
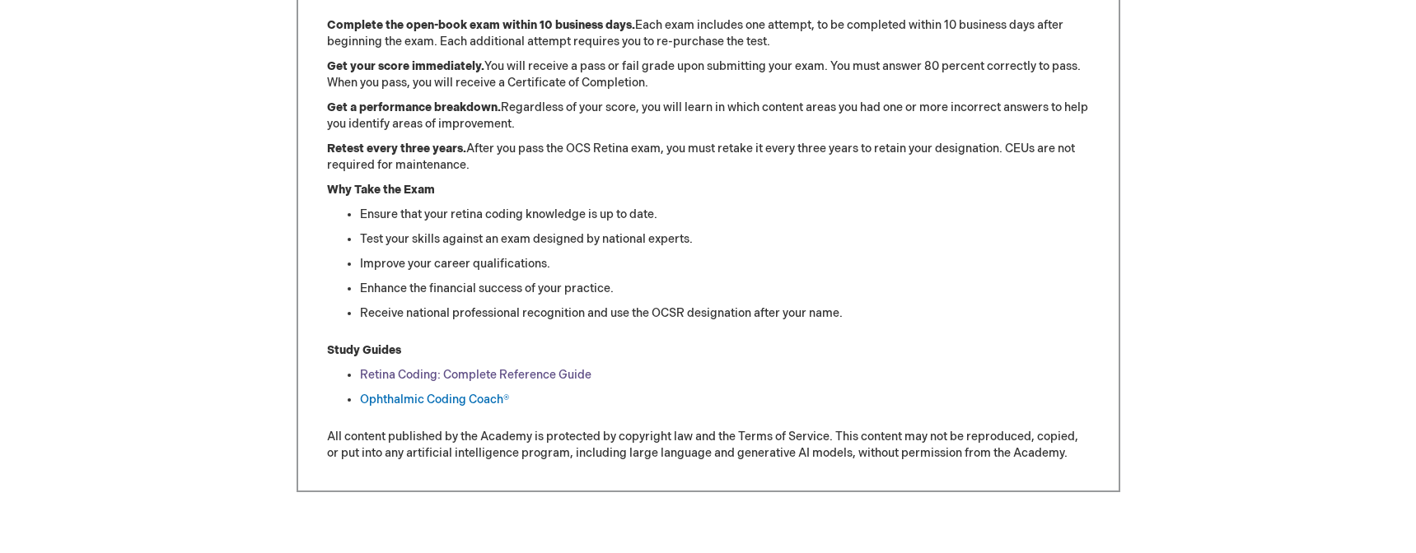
click at [393, 375] on link "Retina Coding: Complete Reference Guide" at bounding box center [475, 375] width 231 height 14
click at [415, 397] on link "Ophthalmic Coding Coach®" at bounding box center [434, 400] width 149 height 14
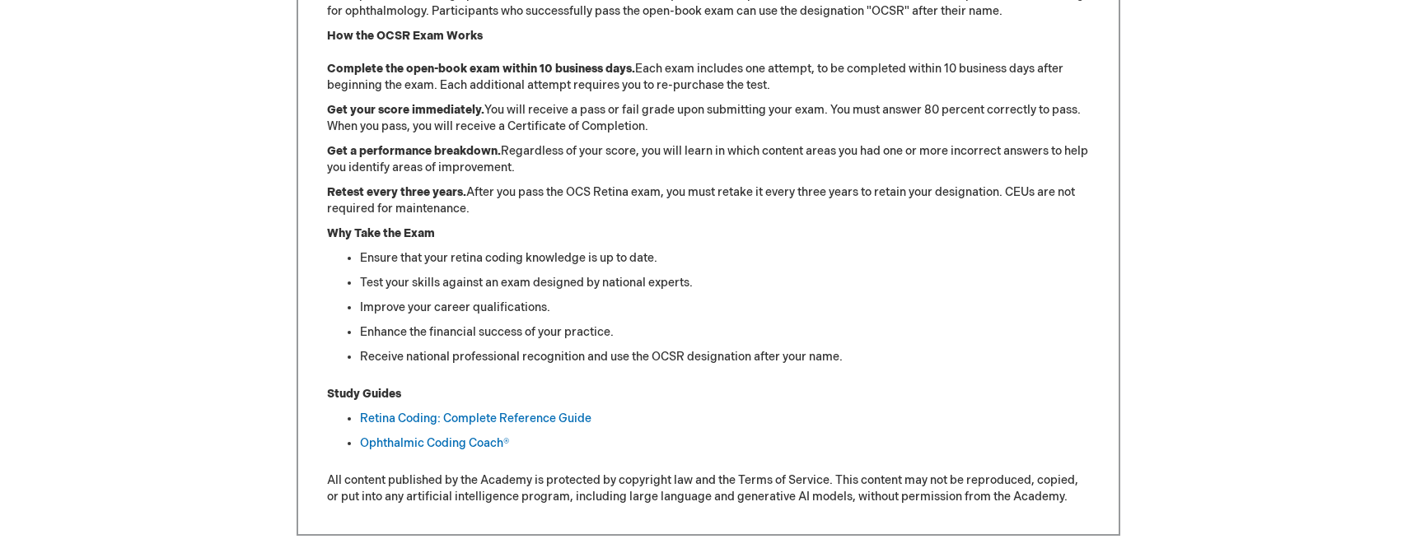
scroll to position [749, 0]
